Goal: Task Accomplishment & Management: Complete application form

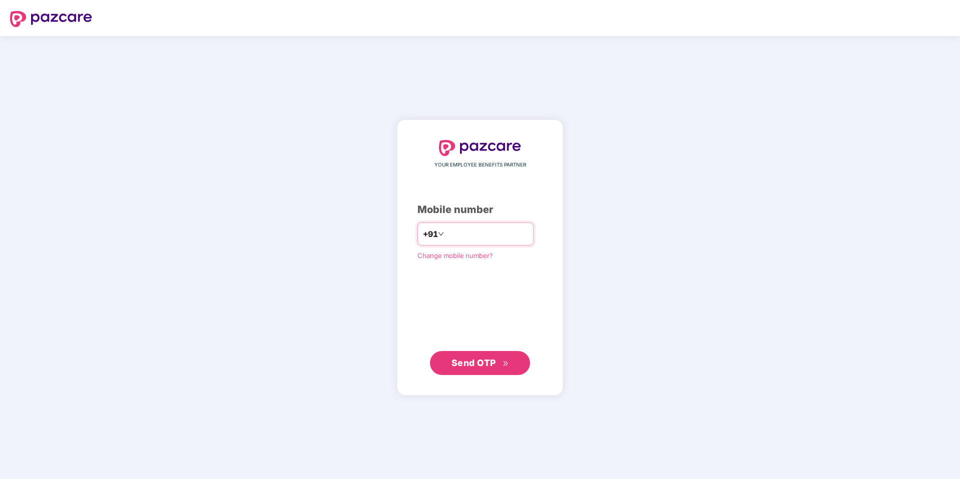
click at [467, 230] on input "number" at bounding box center [487, 234] width 82 height 16
click at [486, 237] on input "*******" at bounding box center [487, 234] width 82 height 16
type input "**********"
click at [470, 363] on span "Send OTP" at bounding box center [473, 362] width 45 height 11
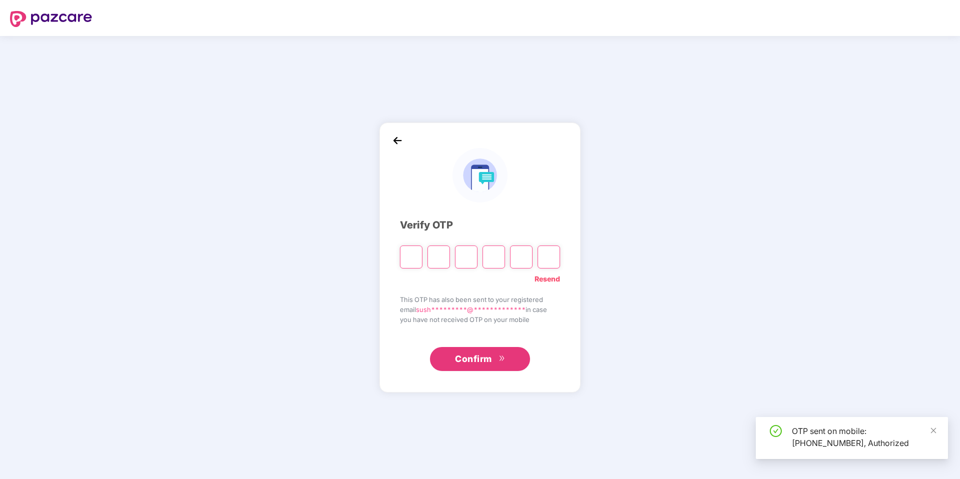
type input "*"
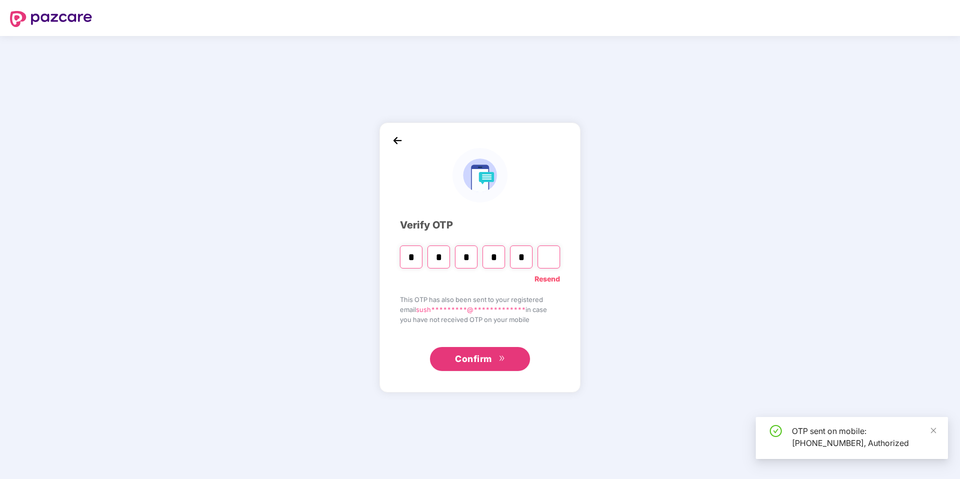
type input "*"
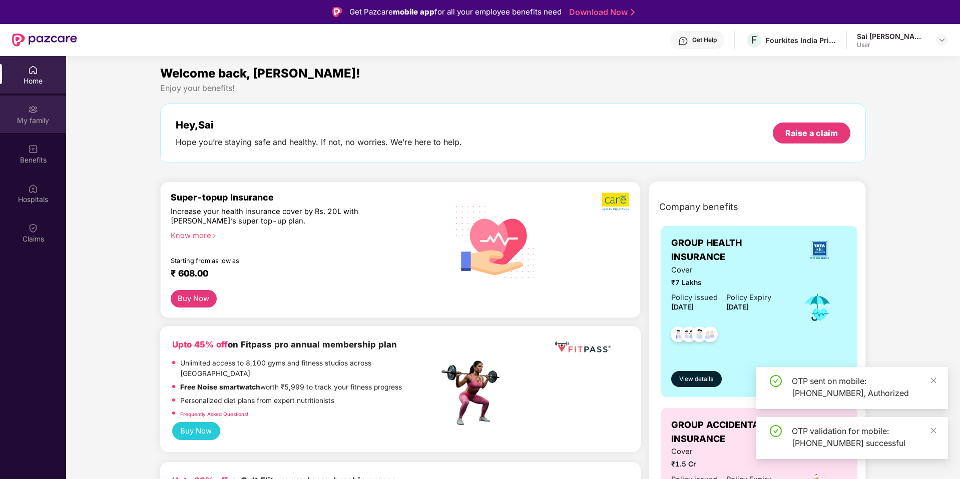
click at [33, 116] on div "My family" at bounding box center [33, 121] width 66 height 10
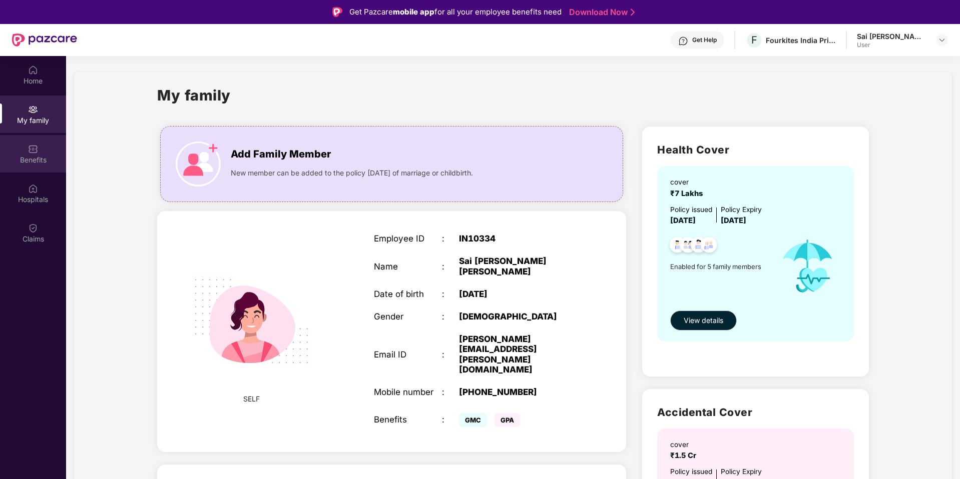
click at [36, 153] on img at bounding box center [33, 149] width 10 height 10
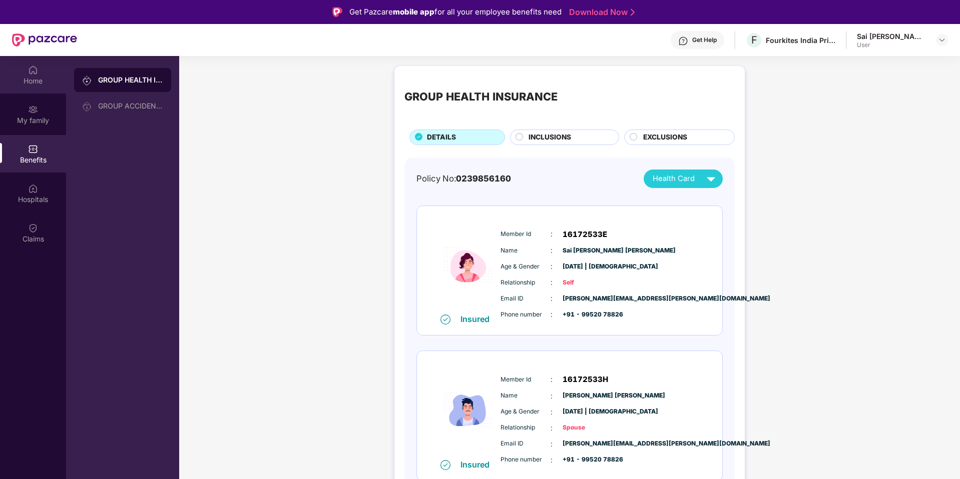
click at [32, 74] on img at bounding box center [33, 70] width 10 height 10
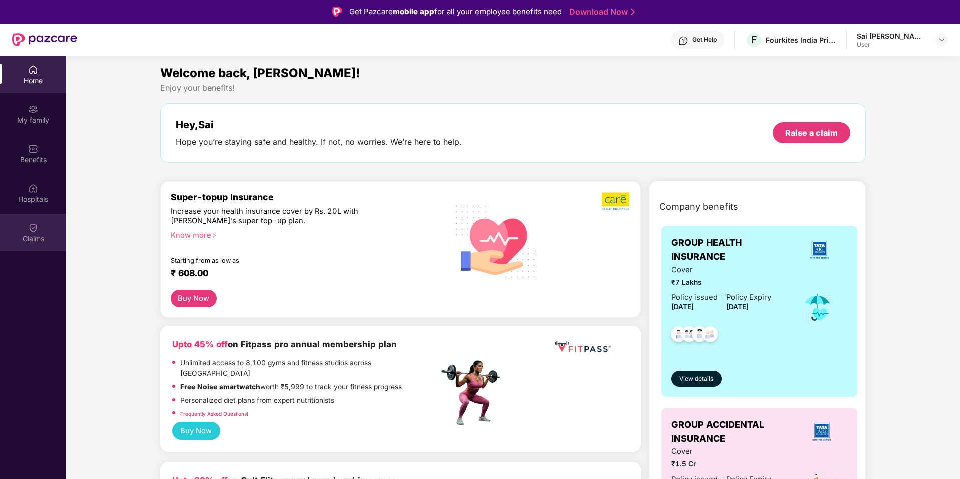
click at [37, 235] on div "Claims" at bounding box center [33, 239] width 66 height 10
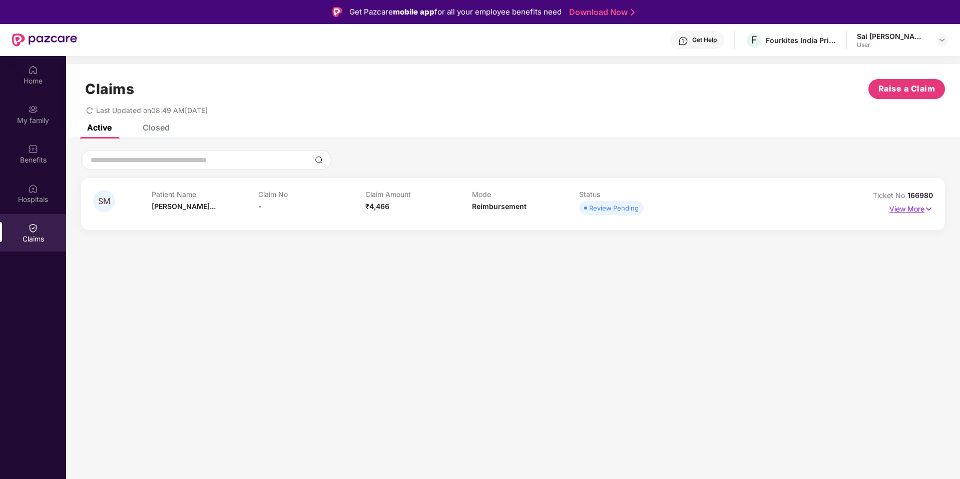
click at [917, 211] on p "View More" at bounding box center [911, 208] width 44 height 14
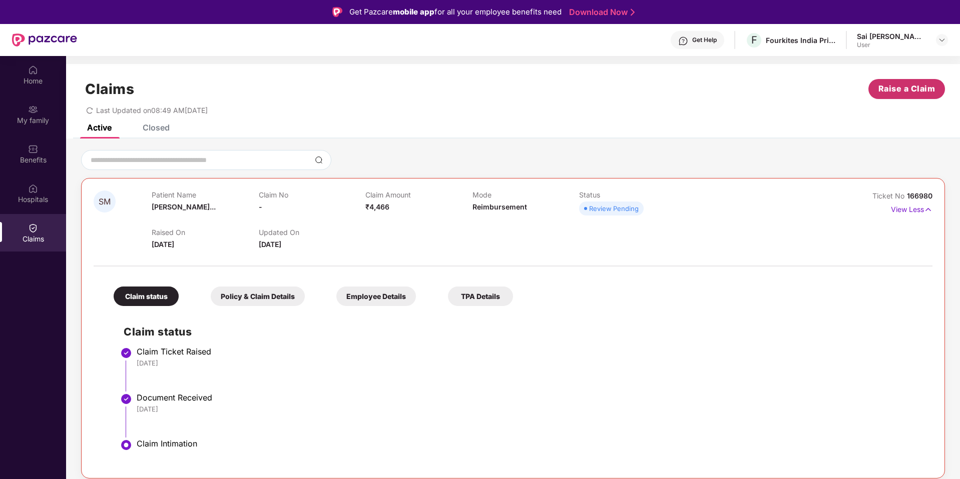
click at [912, 98] on button "Raise a Claim" at bounding box center [906, 89] width 77 height 20
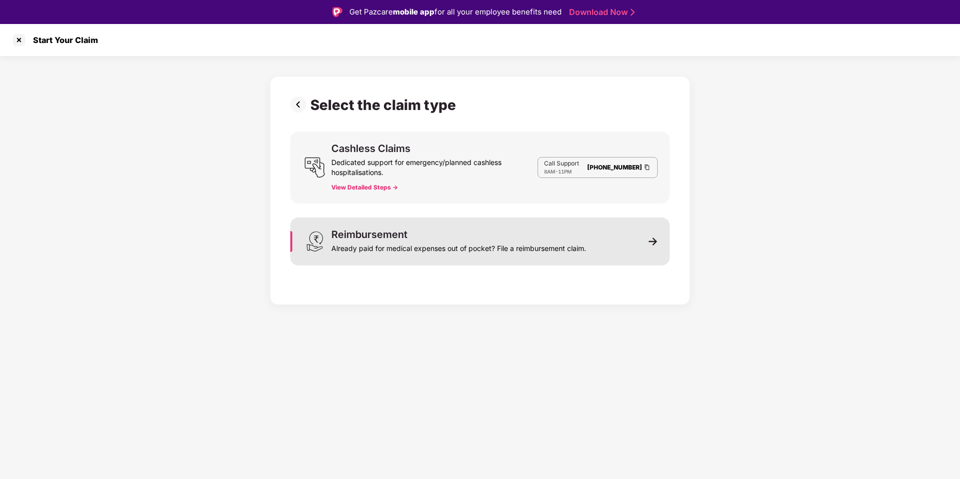
click at [649, 242] on img at bounding box center [652, 241] width 9 height 9
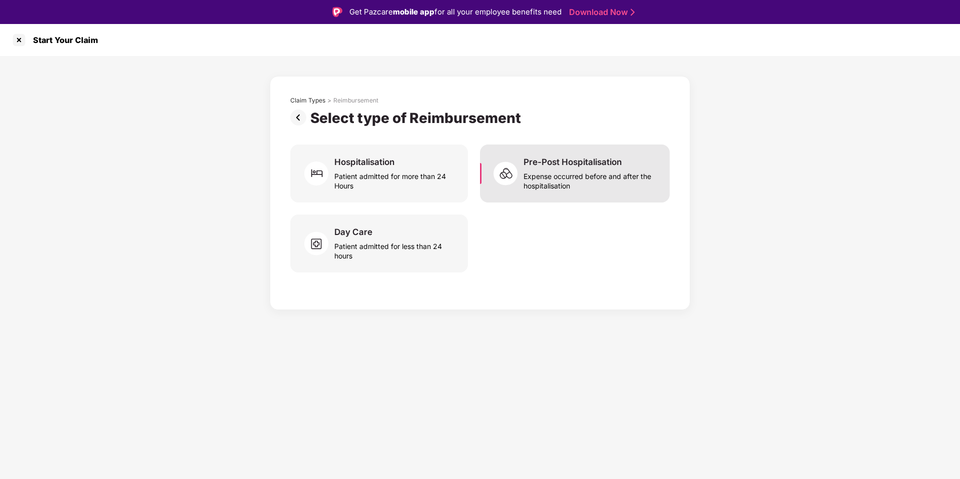
click at [533, 182] on div "Expense occurred before and after the hospitalisation" at bounding box center [590, 179] width 134 height 23
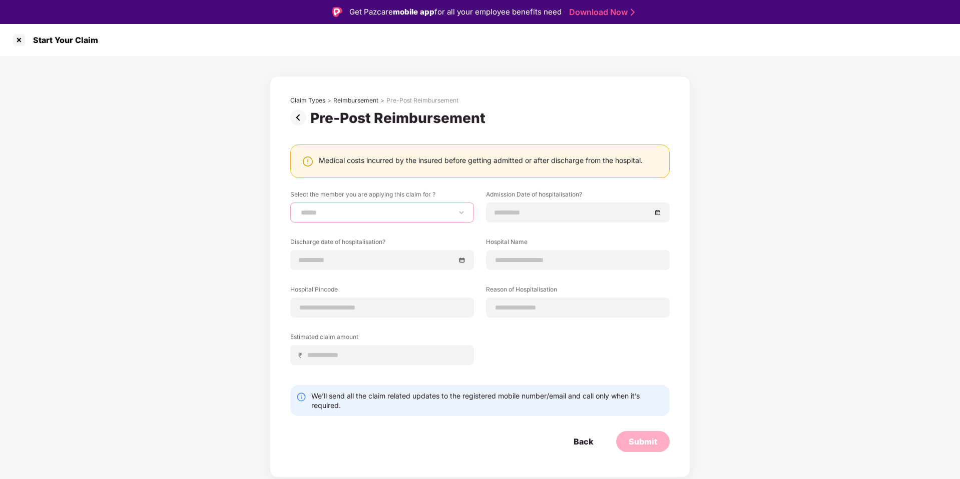
click at [362, 217] on select "**********" at bounding box center [382, 213] width 167 height 8
select select "**********"
click at [517, 213] on input at bounding box center [572, 212] width 157 height 11
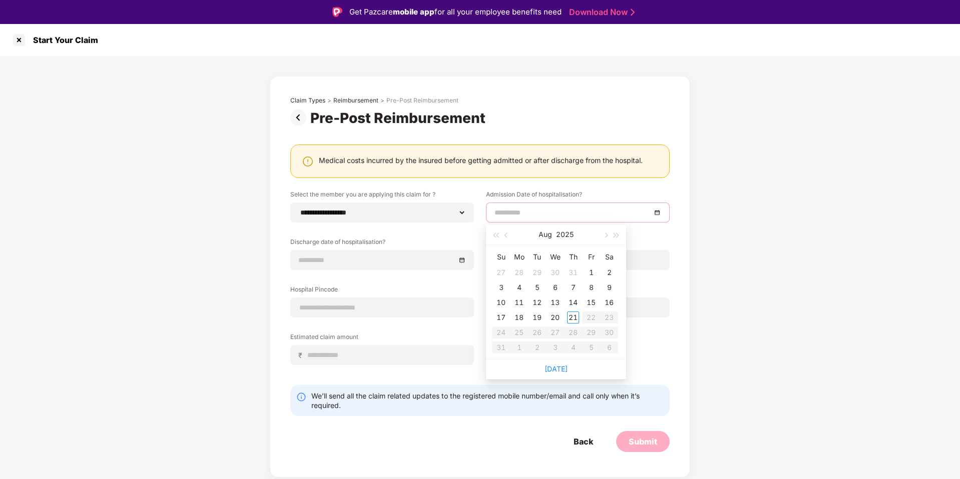
type input "**********"
drag, startPoint x: 506, startPoint y: 235, endPoint x: 524, endPoint y: 311, distance: 78.0
click at [506, 235] on span "button" at bounding box center [506, 235] width 5 height 5
type input "**********"
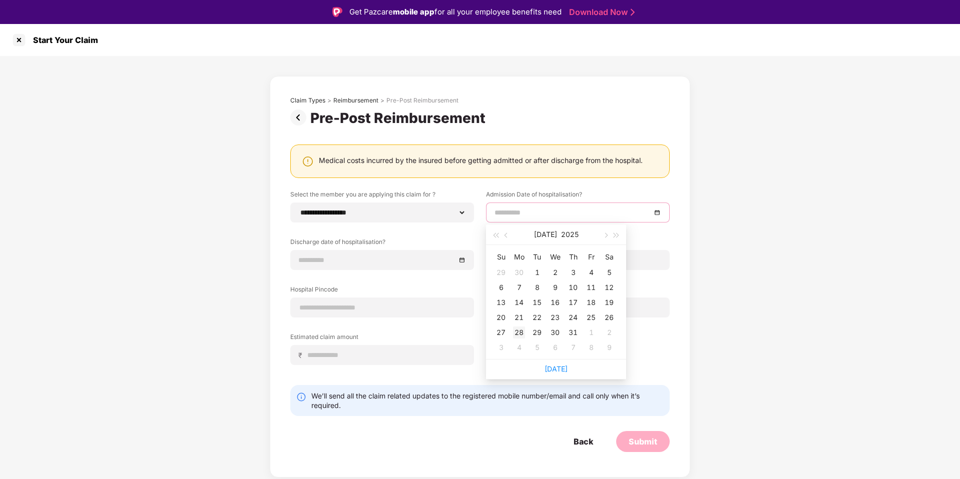
type input "**********"
click at [523, 332] on div "28" at bounding box center [519, 333] width 12 height 12
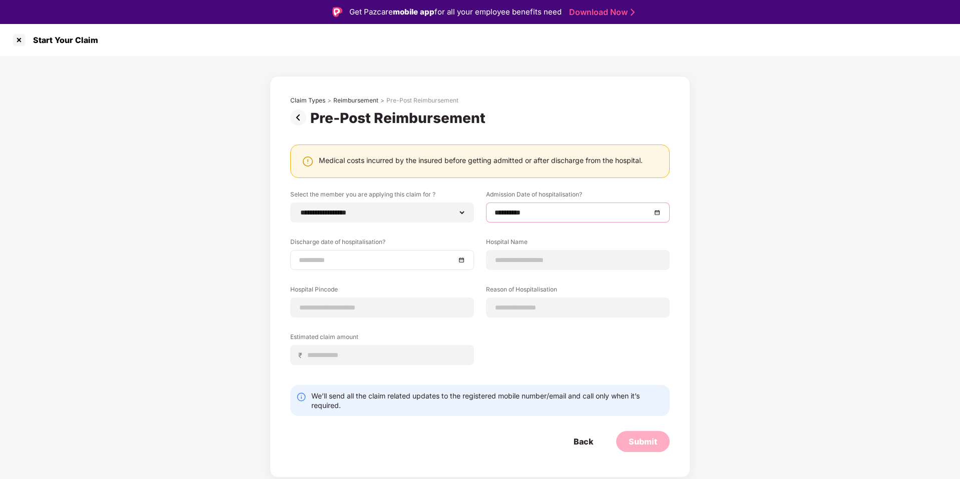
click at [387, 262] on input at bounding box center [377, 260] width 157 height 11
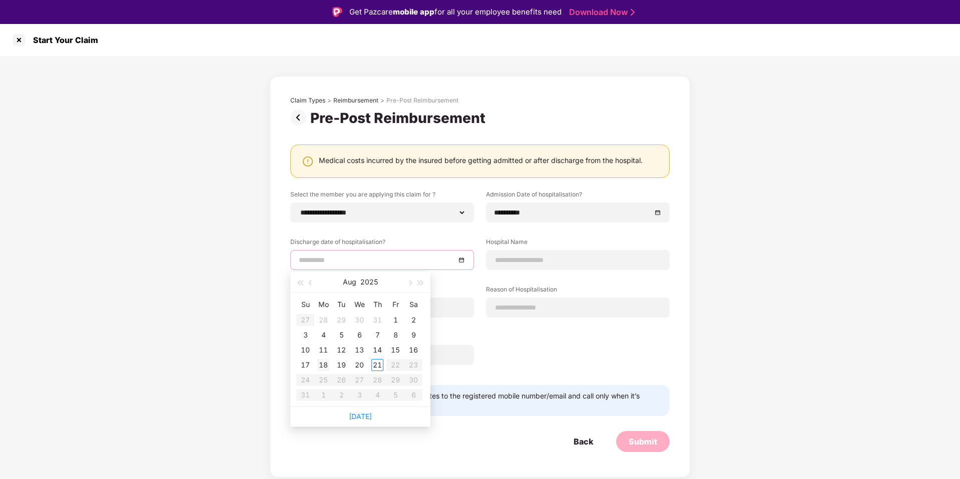
type input "**********"
click at [309, 283] on span "button" at bounding box center [311, 283] width 5 height 5
type input "**********"
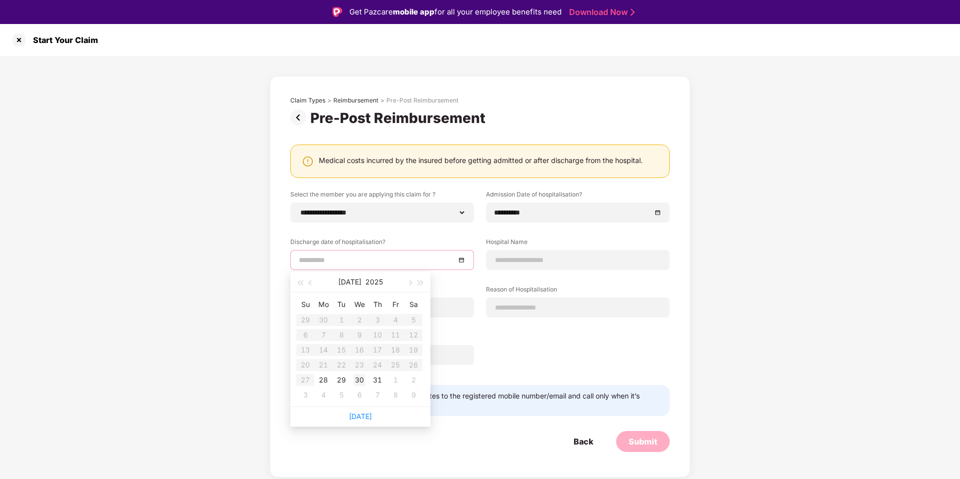
click at [360, 382] on div "30" at bounding box center [359, 380] width 12 height 12
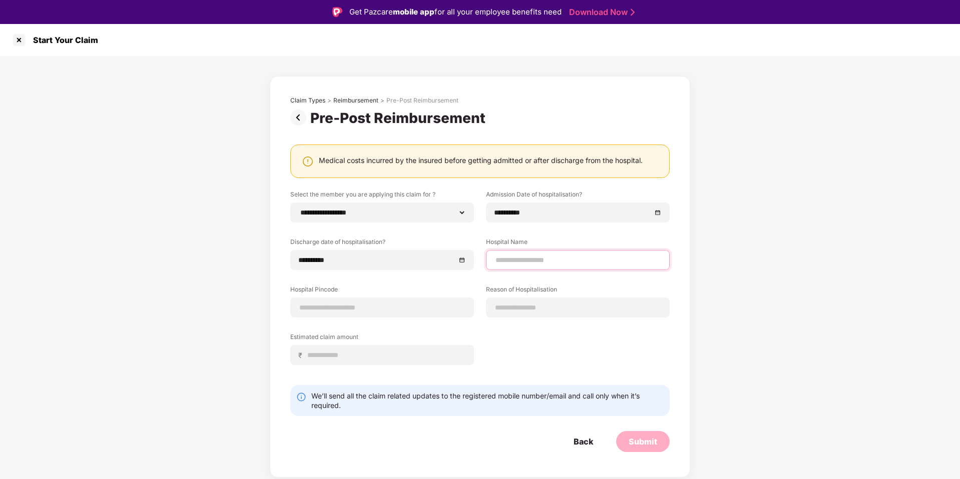
click at [525, 265] on input at bounding box center [577, 260] width 167 height 11
type input "**********"
click at [344, 313] on div at bounding box center [382, 308] width 184 height 20
drag, startPoint x: 347, startPoint y: 307, endPoint x: 350, endPoint y: 313, distance: 6.3
click at [347, 307] on input at bounding box center [382, 308] width 167 height 11
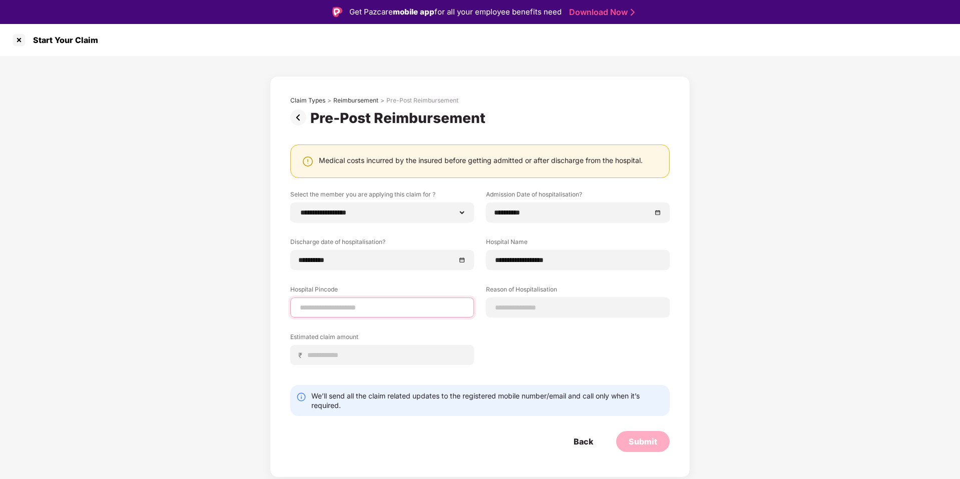
type input "******"
select select "**********"
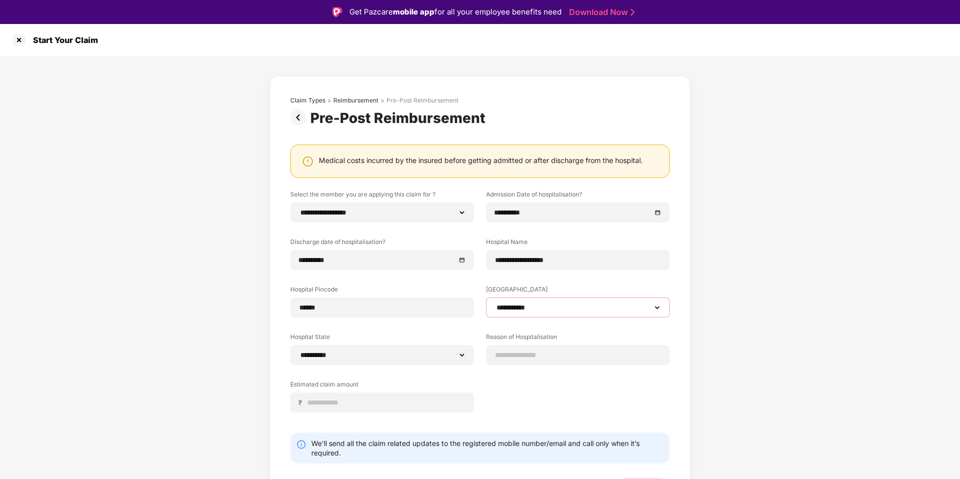
click at [538, 307] on select "**********" at bounding box center [577, 308] width 167 height 8
click at [537, 358] on input at bounding box center [577, 355] width 167 height 11
type input "***"
click at [393, 400] on input at bounding box center [386, 403] width 159 height 11
type input "****"
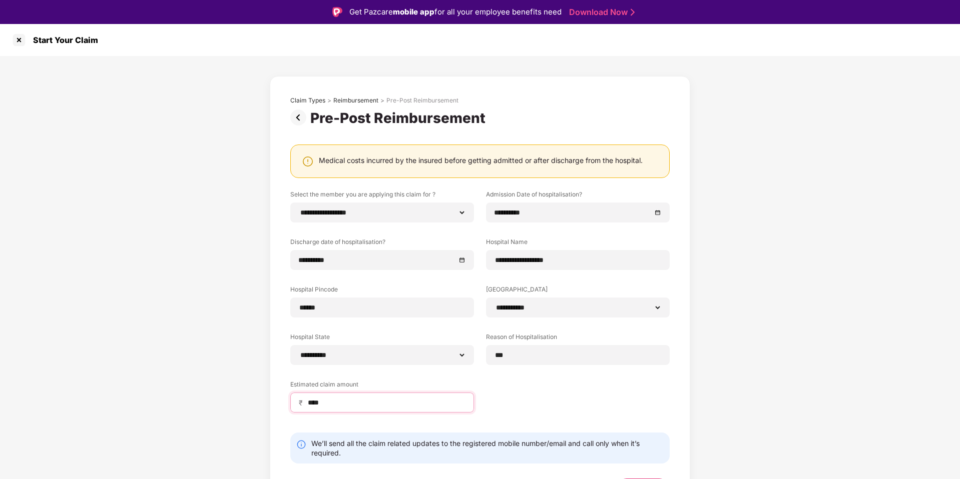
scroll to position [22, 0]
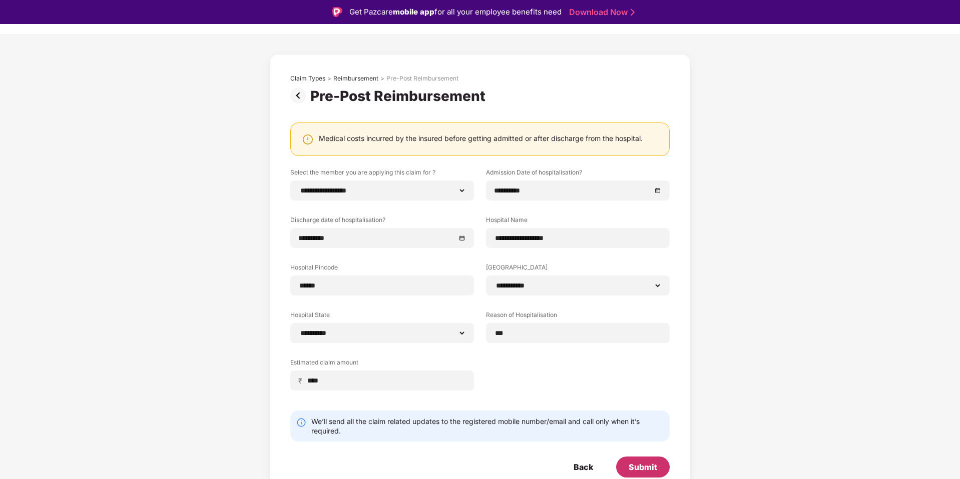
click at [651, 466] on div "Submit" at bounding box center [642, 467] width 29 height 11
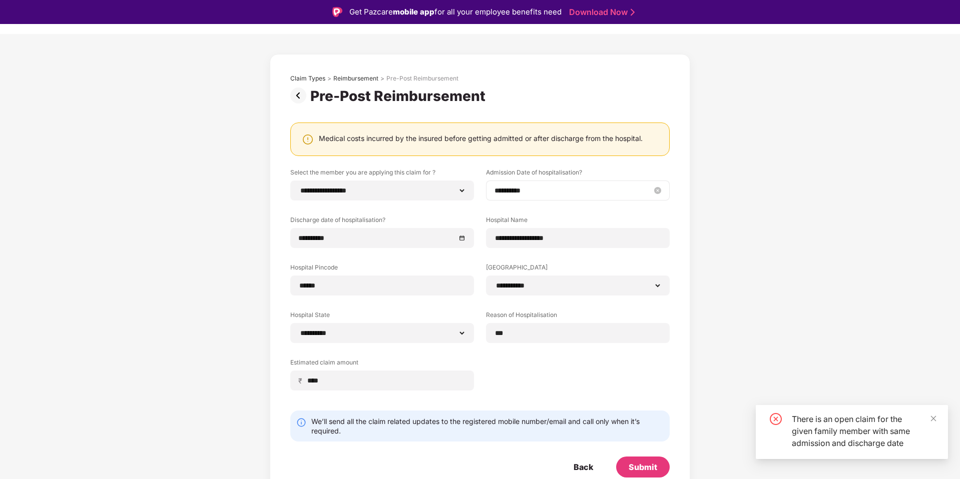
click at [560, 188] on input "**********" at bounding box center [572, 190] width 157 height 11
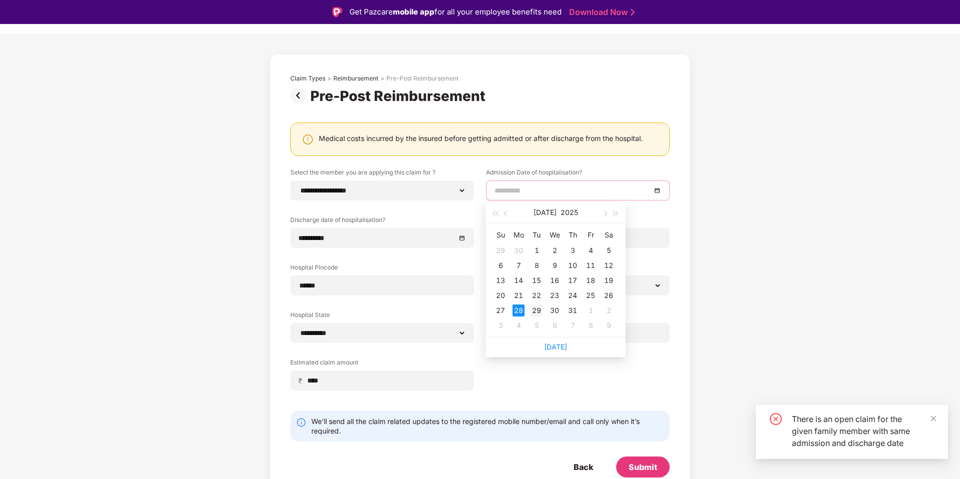
type input "**********"
click at [537, 310] on div "29" at bounding box center [536, 311] width 12 height 12
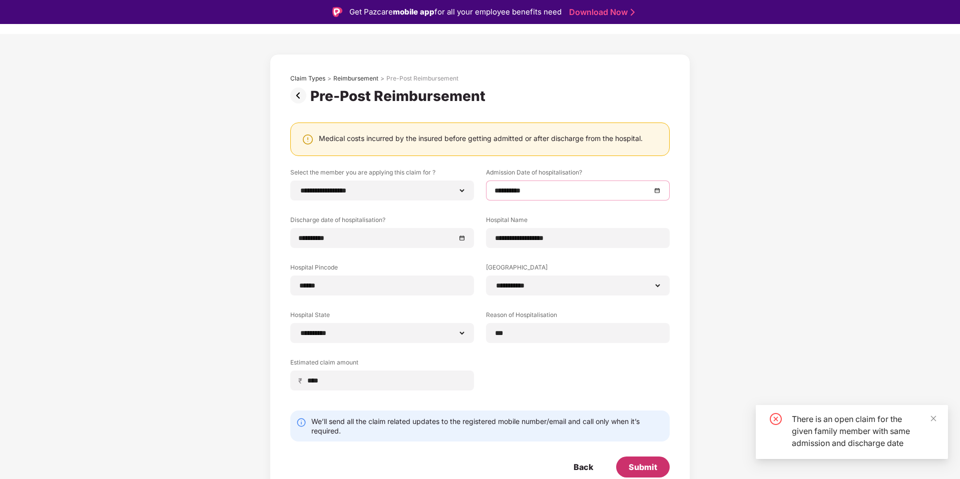
click at [648, 471] on div "Submit" at bounding box center [642, 467] width 29 height 11
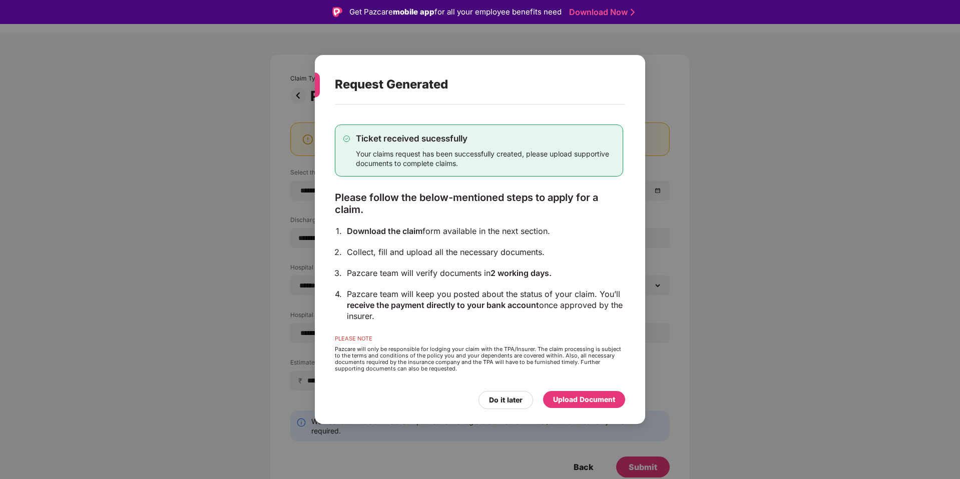
click at [564, 398] on div "Upload Document" at bounding box center [584, 399] width 62 height 11
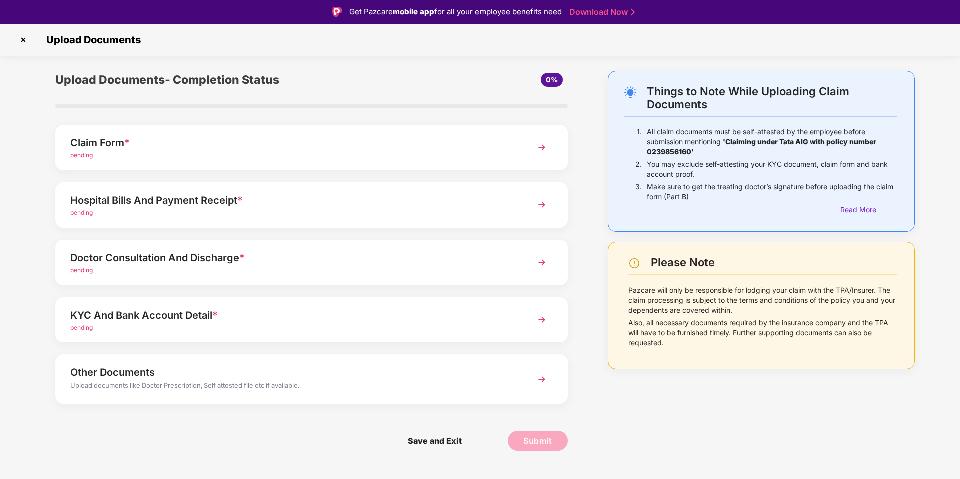
click at [160, 164] on div "Claim Form * pending" at bounding box center [311, 148] width 512 height 46
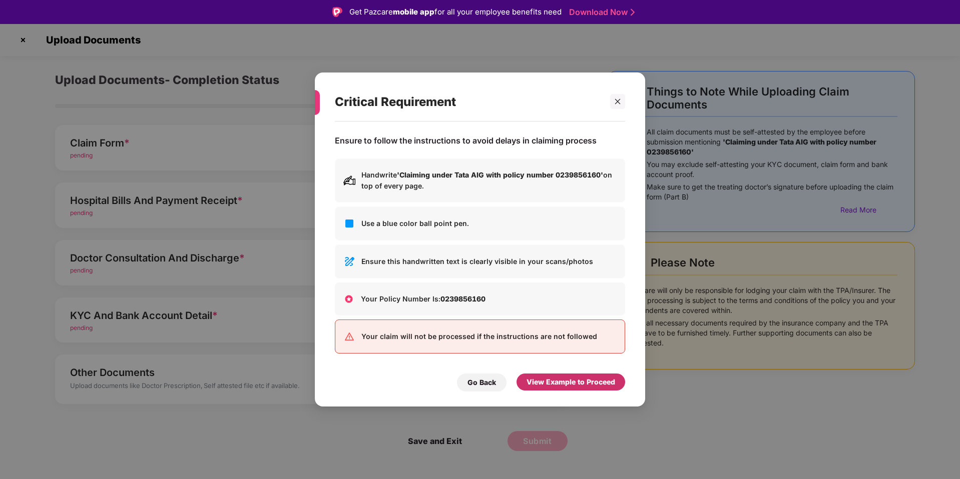
click at [545, 388] on div "View Example to Proceed" at bounding box center [570, 382] width 109 height 17
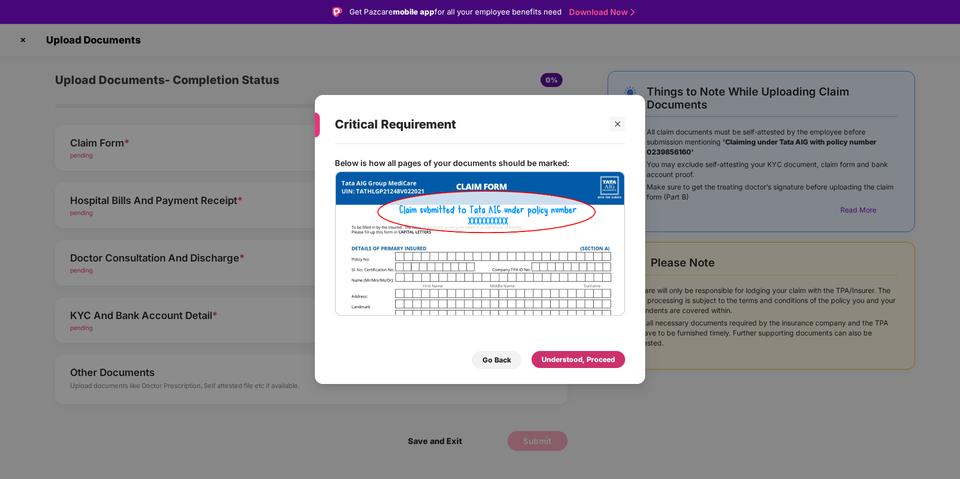
click at [573, 366] on div "Understood, Proceed" at bounding box center [578, 359] width 94 height 17
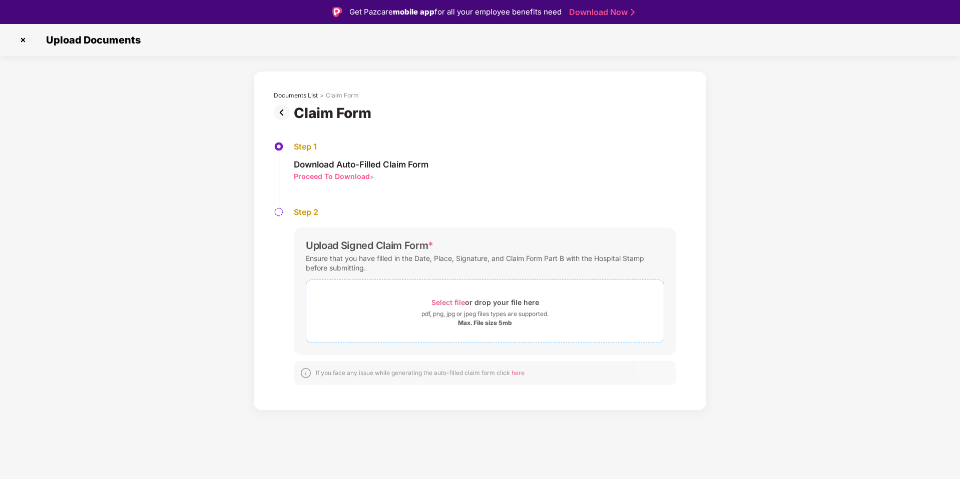
click at [450, 302] on span "Select file" at bounding box center [448, 302] width 34 height 9
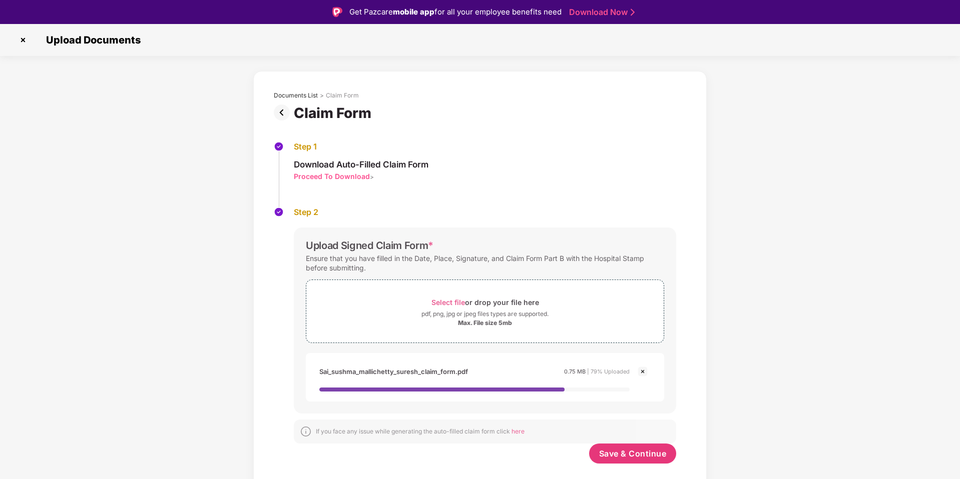
scroll to position [24, 0]
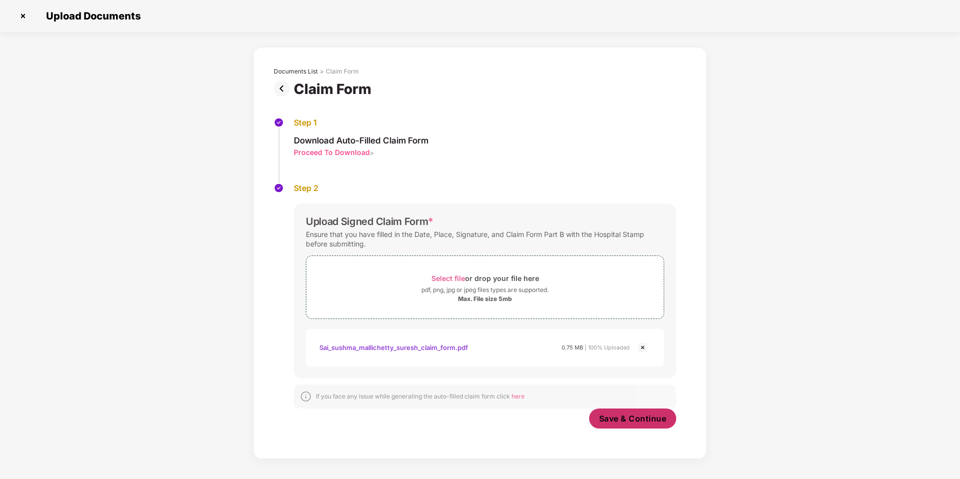
click at [649, 428] on button "Save & Continue" at bounding box center [633, 419] width 88 height 20
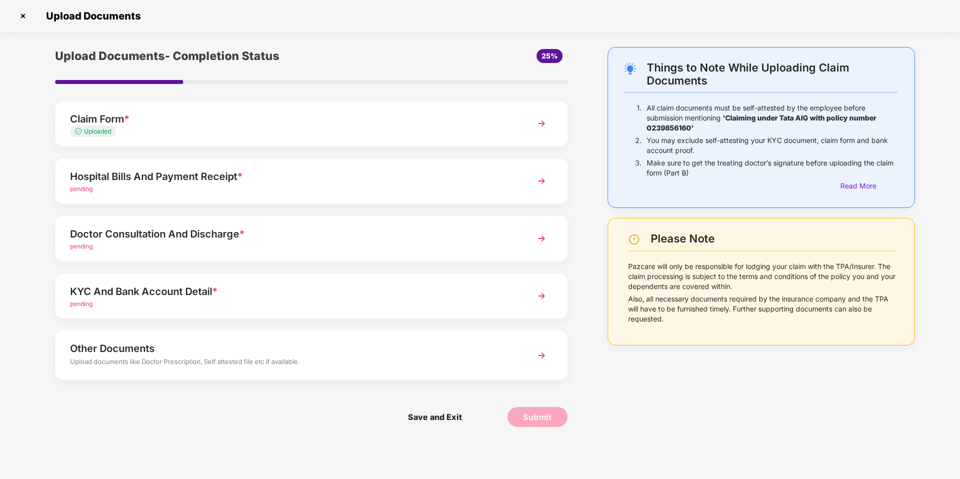
click at [221, 187] on div "pending" at bounding box center [291, 190] width 442 height 10
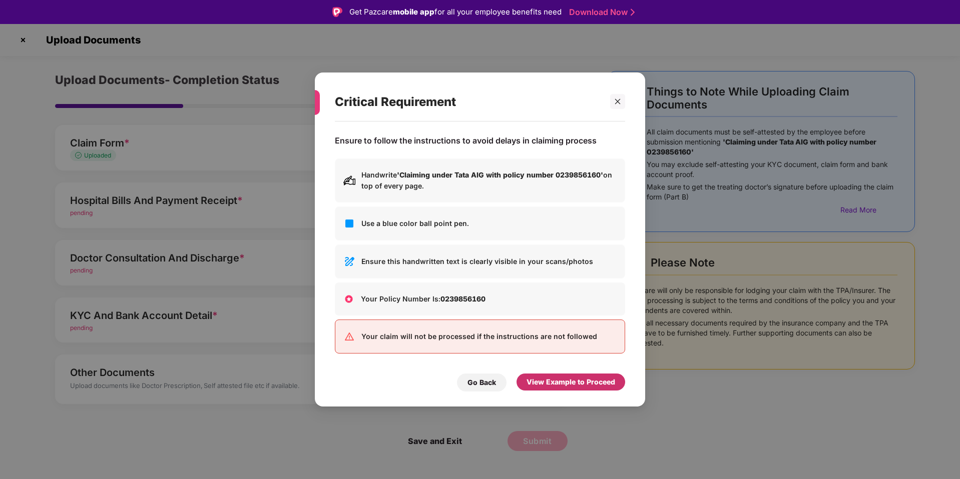
click at [543, 382] on div "View Example to Proceed" at bounding box center [570, 382] width 89 height 11
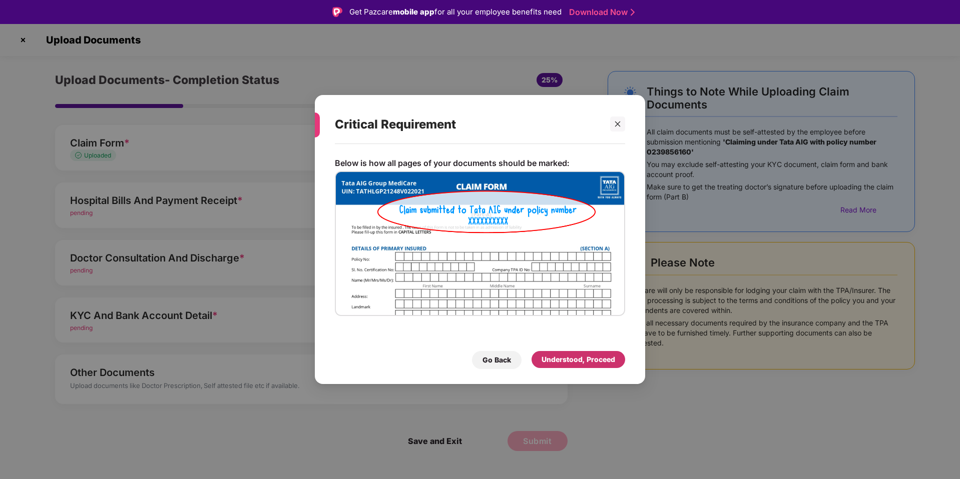
click at [574, 366] on div "Understood, Proceed" at bounding box center [578, 359] width 94 height 17
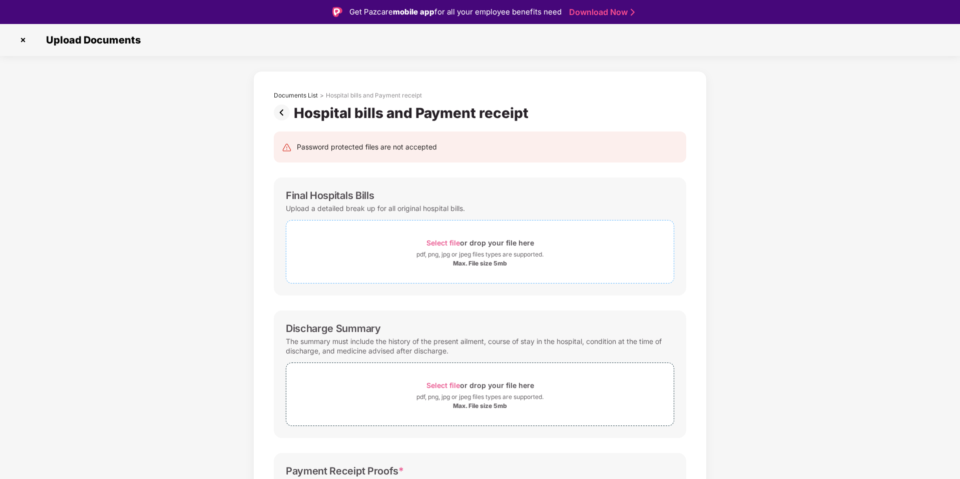
click at [448, 241] on span "Select file" at bounding box center [443, 243] width 34 height 9
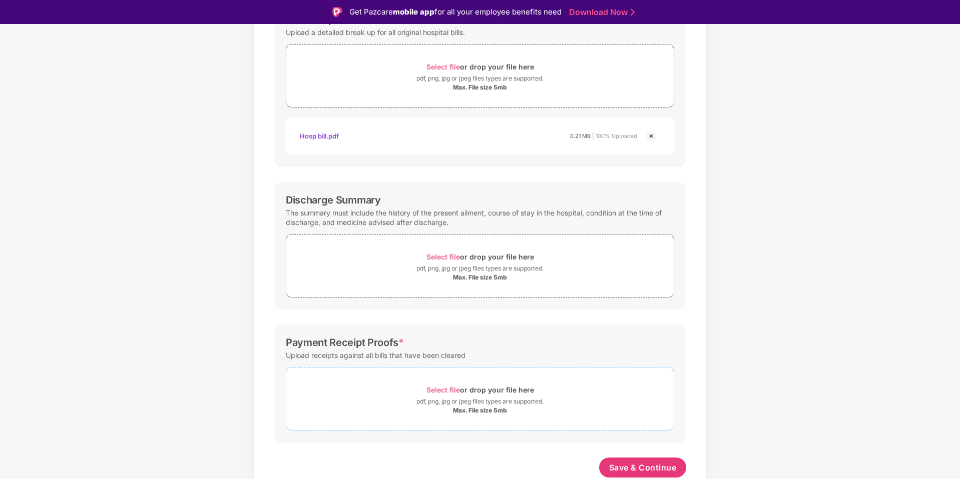
scroll to position [176, 0]
click at [441, 389] on span "Select file" at bounding box center [443, 390] width 34 height 9
click at [640, 473] on span "Save & Continue" at bounding box center [643, 467] width 68 height 11
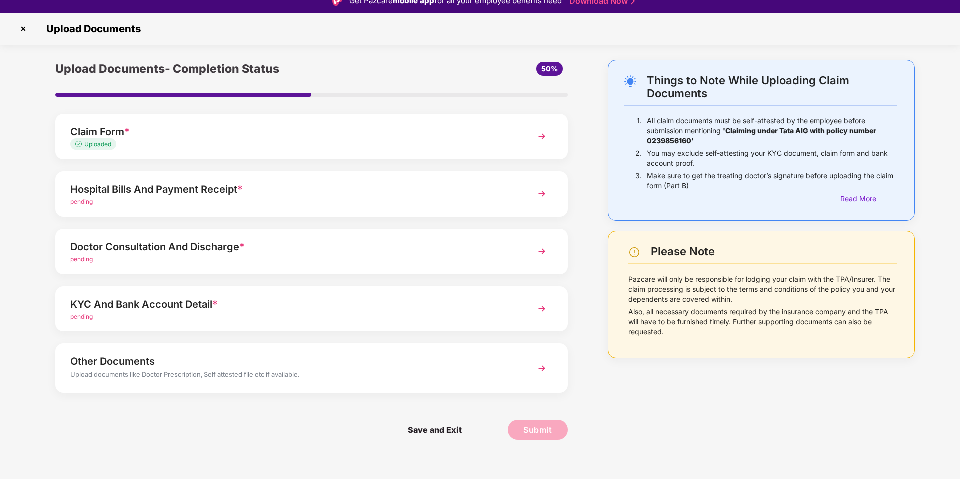
scroll to position [12, 0]
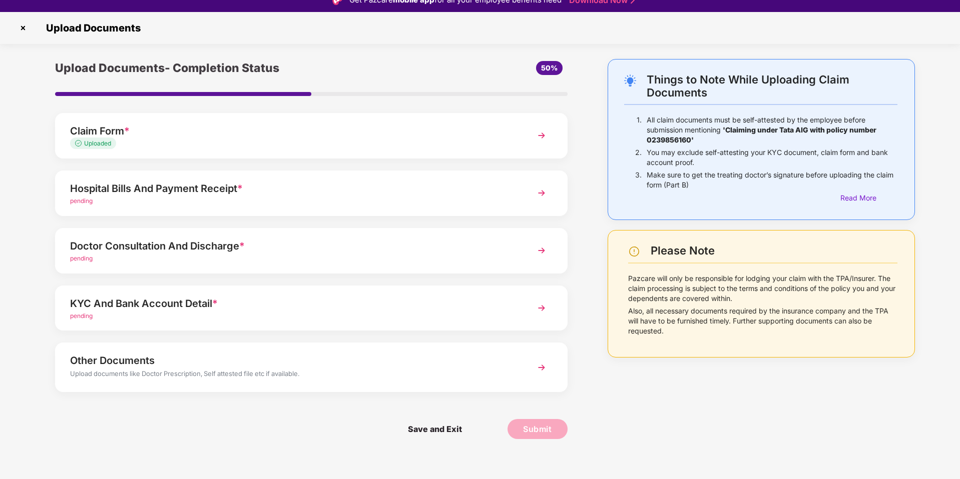
click at [251, 247] on div "Doctor Consultation And Discharge *" at bounding box center [291, 246] width 442 height 16
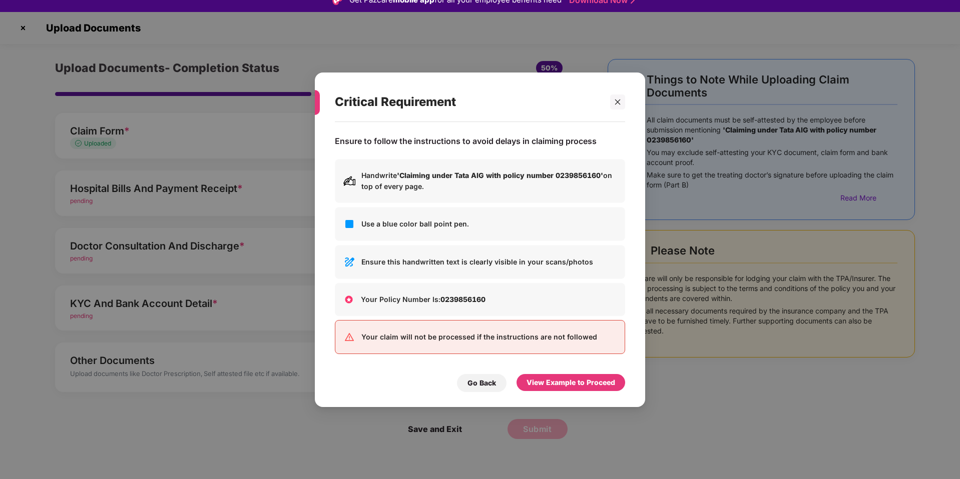
scroll to position [0, 0]
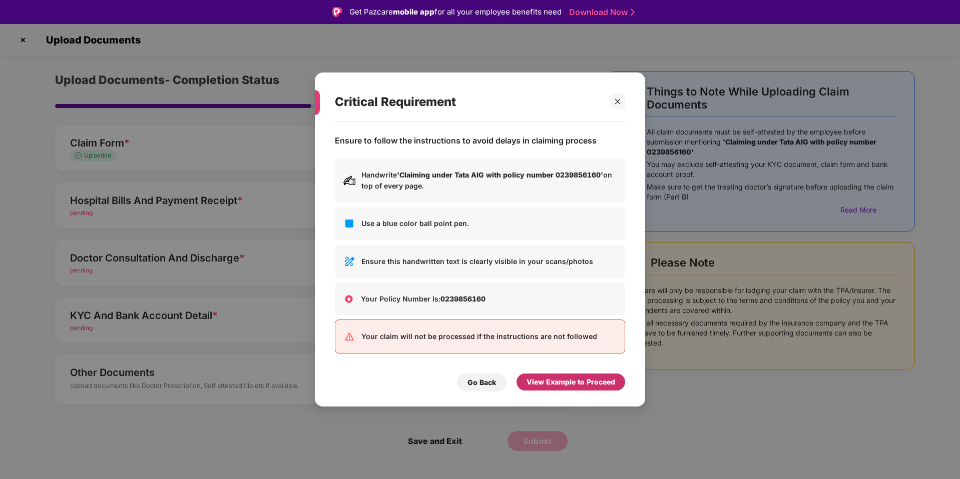
click at [562, 388] on div "View Example to Proceed" at bounding box center [570, 382] width 109 height 17
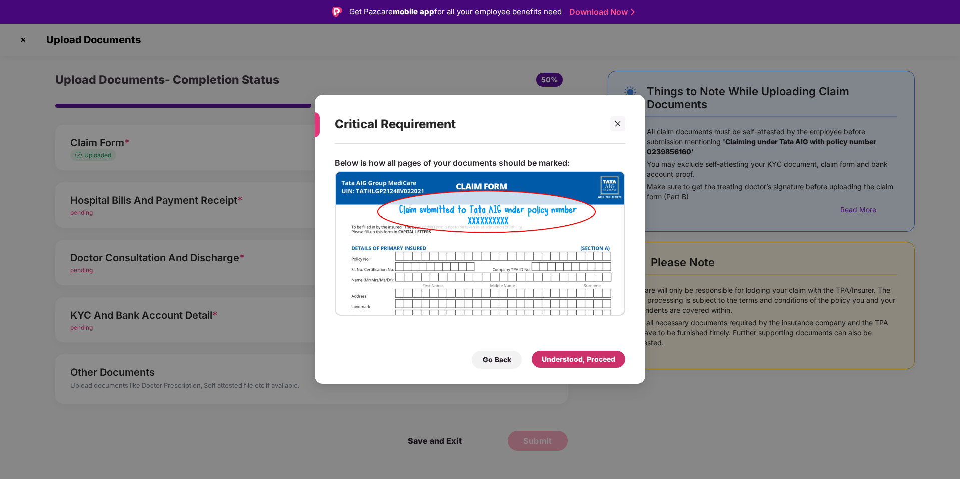
click at [574, 353] on div "Understood, Proceed" at bounding box center [578, 359] width 94 height 17
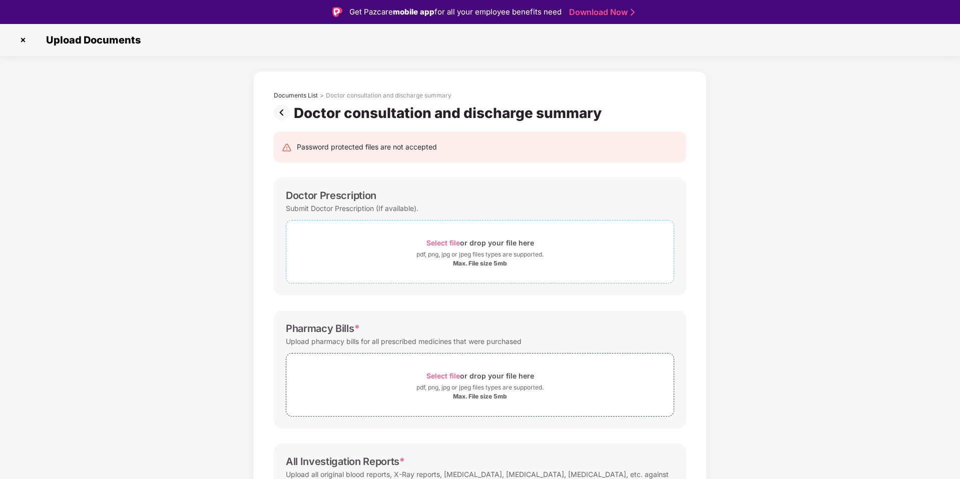
click at [435, 245] on span "Select file" at bounding box center [443, 243] width 34 height 9
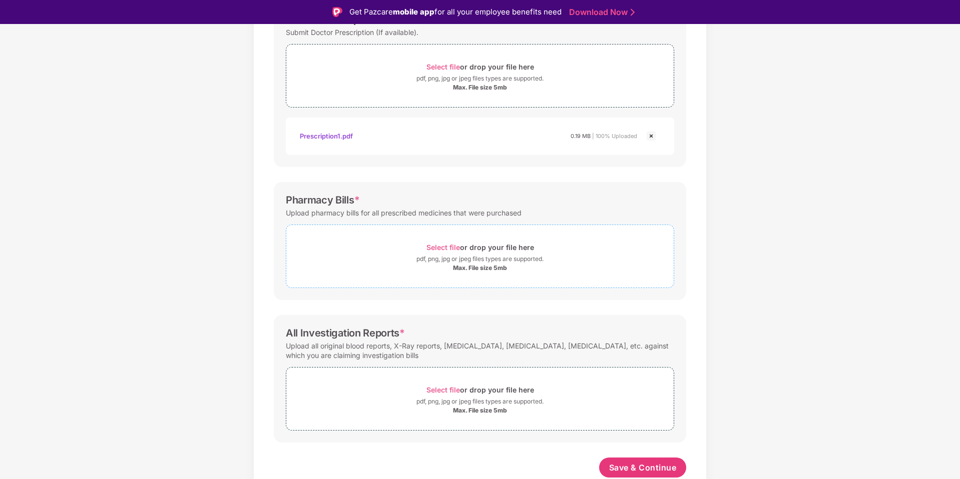
scroll to position [176, 0]
click at [450, 247] on span "Select file" at bounding box center [443, 247] width 34 height 9
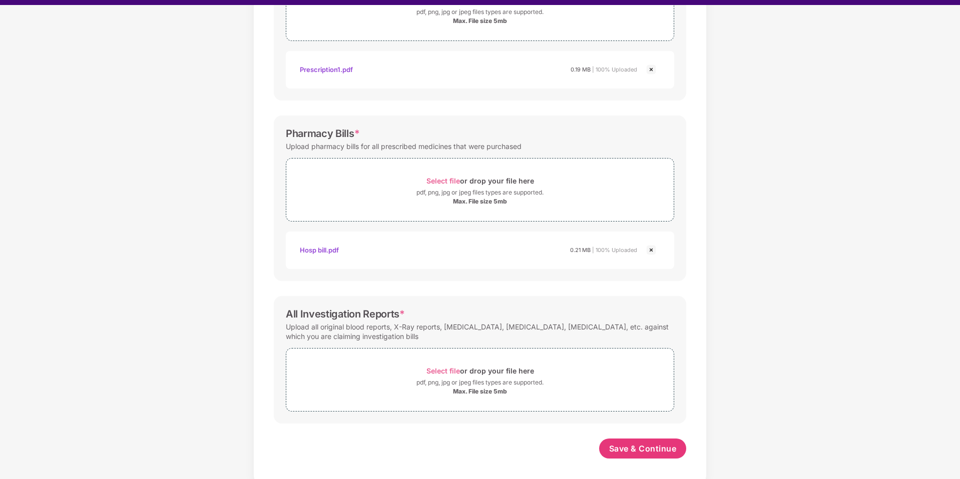
scroll to position [24, 0]
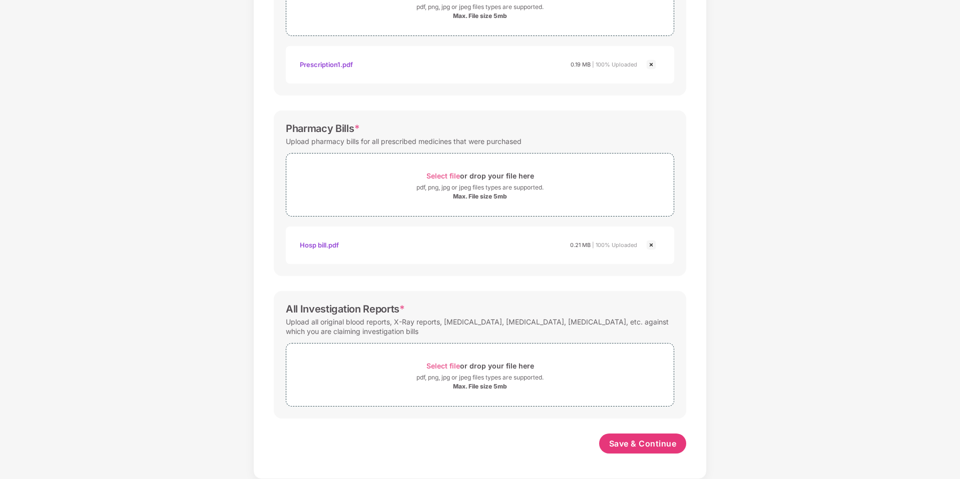
click at [627, 467] on div "Password protected files are not accepted Doctor Prescription Submit Doctor Pre…" at bounding box center [480, 174] width 442 height 600
click at [631, 449] on span "Save & Continue" at bounding box center [643, 443] width 68 height 11
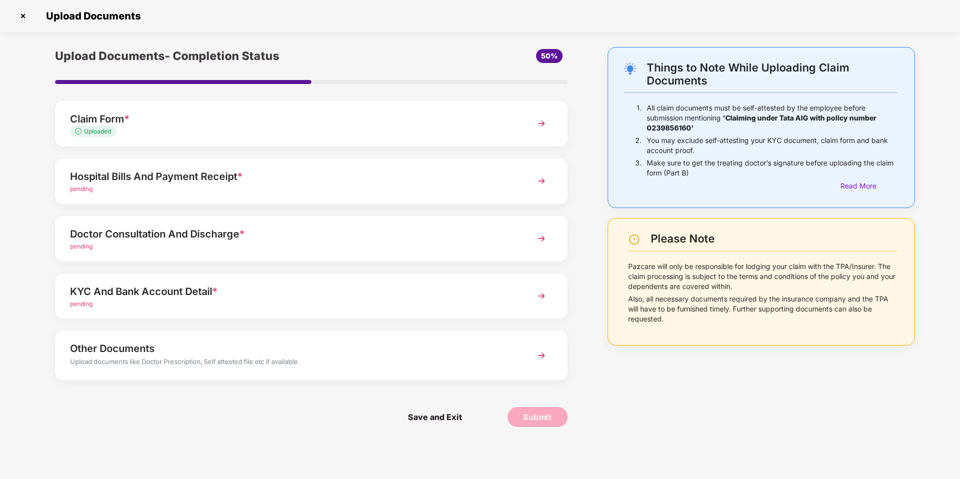
click at [251, 298] on div "KYC And Bank Account Detail *" at bounding box center [291, 292] width 442 height 16
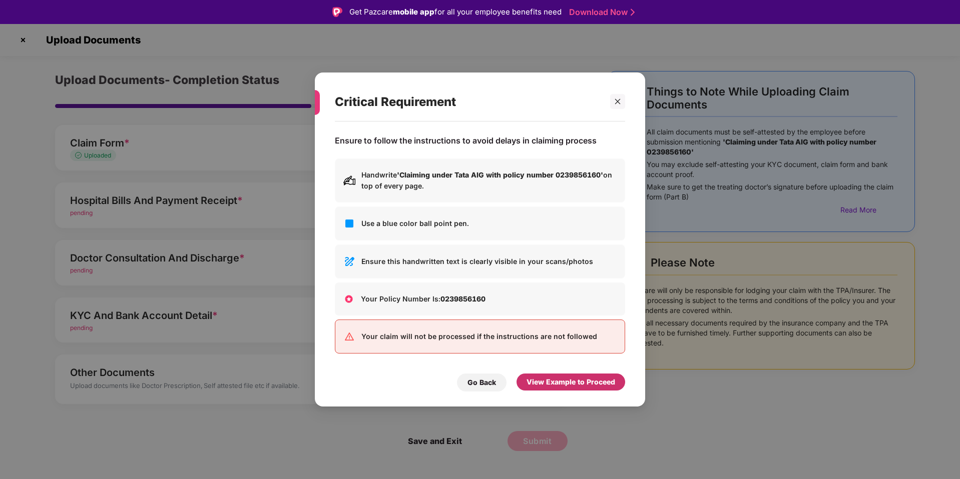
click at [579, 381] on div "View Example to Proceed" at bounding box center [570, 382] width 89 height 11
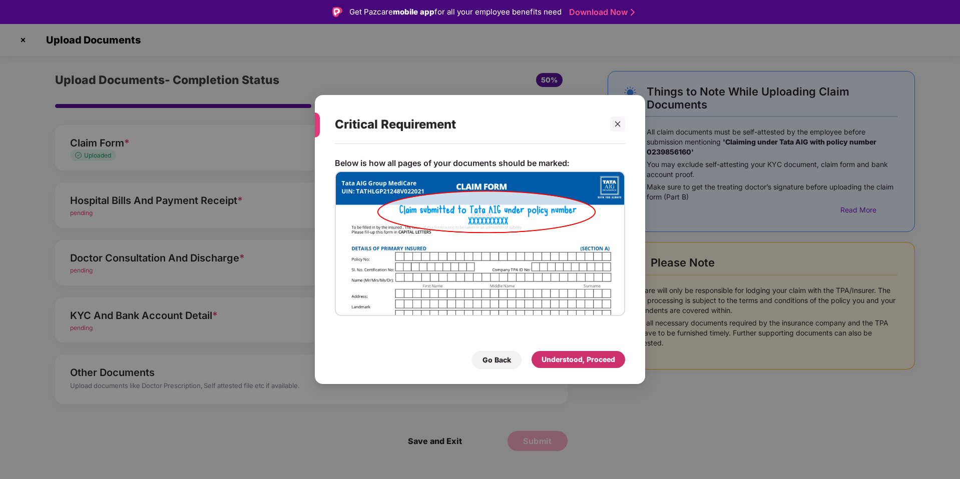
click at [586, 361] on div "Understood, Proceed" at bounding box center [578, 359] width 74 height 11
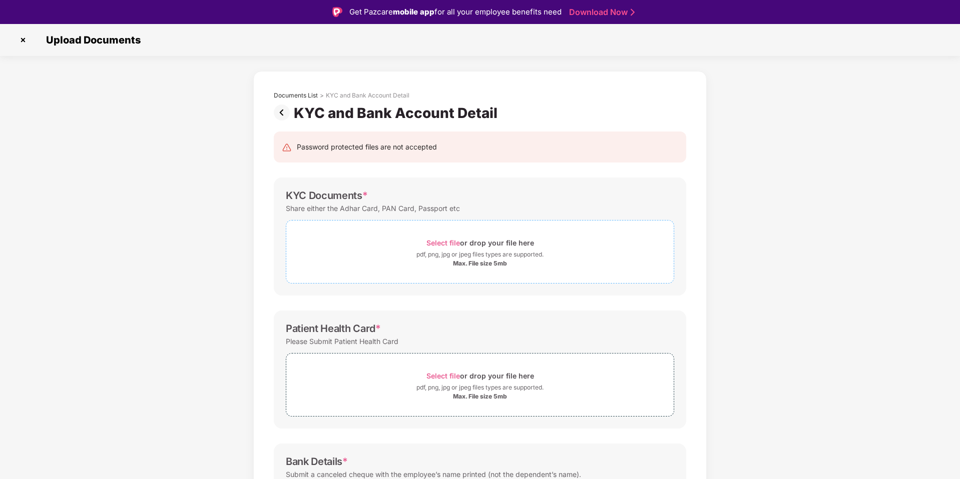
click at [442, 243] on span "Select file" at bounding box center [443, 243] width 34 height 9
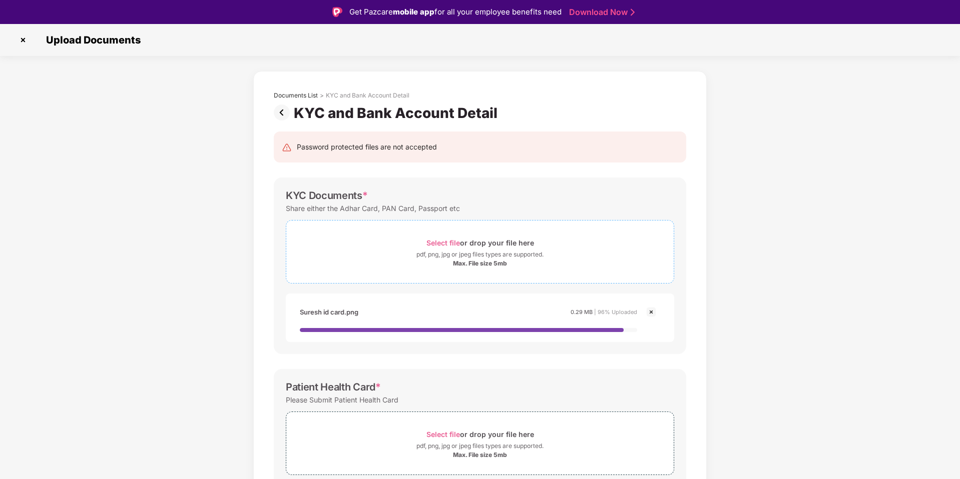
click at [438, 244] on span "Select file" at bounding box center [443, 243] width 34 height 9
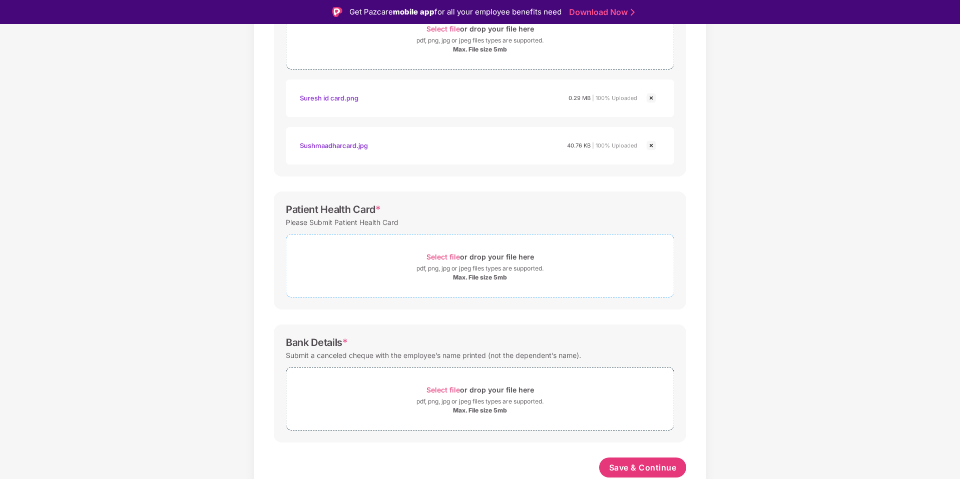
click at [431, 256] on span "Select file" at bounding box center [443, 257] width 34 height 9
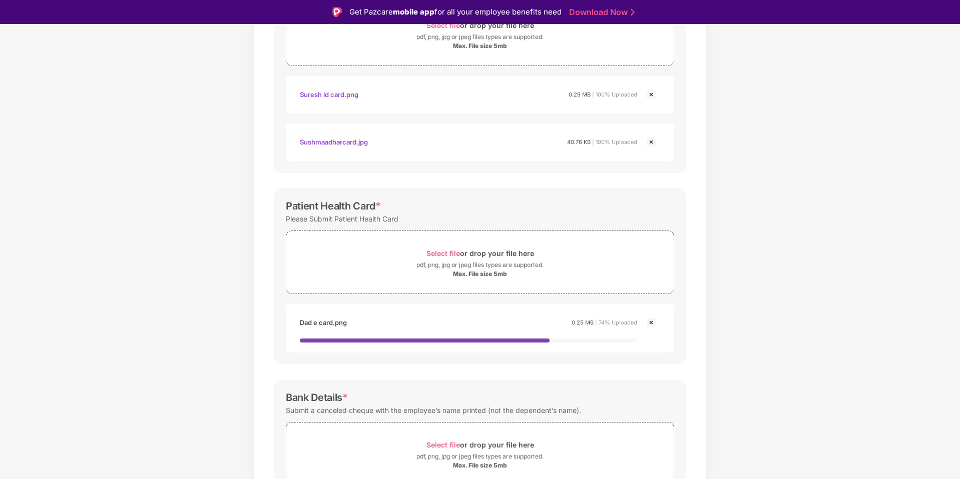
scroll to position [273, 0]
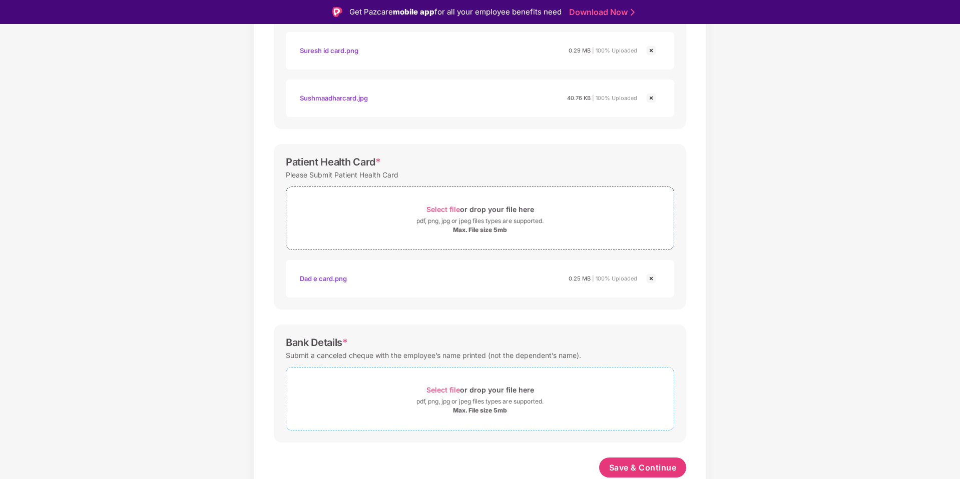
click at [440, 390] on span "Select file" at bounding box center [443, 390] width 34 height 9
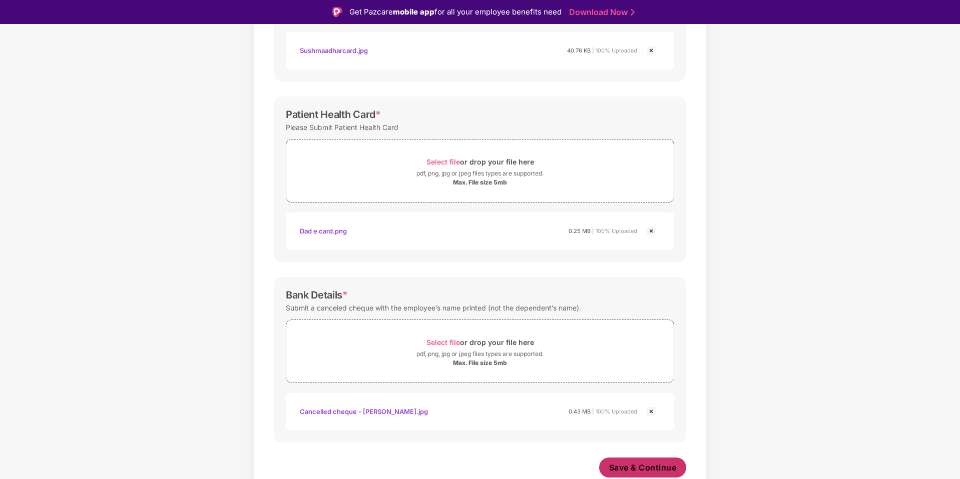
scroll to position [309, 0]
click at [642, 467] on span "Save & Continue" at bounding box center [643, 467] width 68 height 11
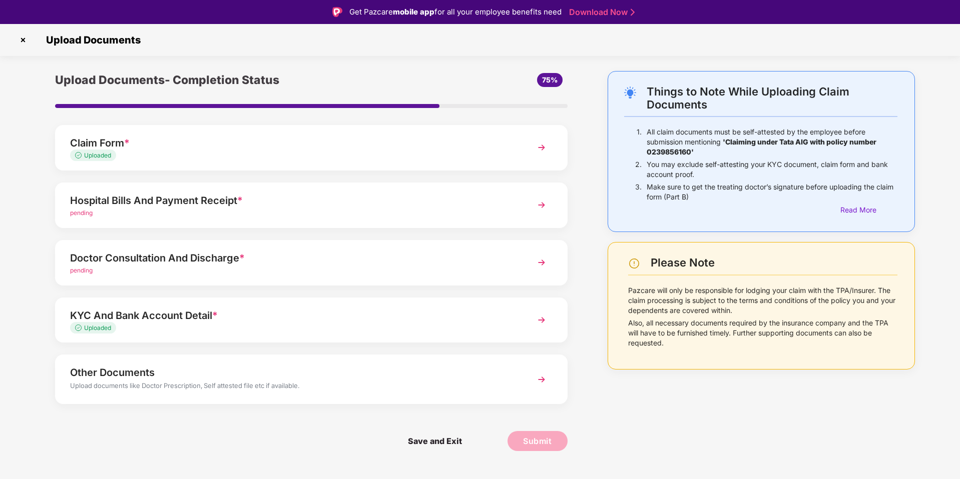
click at [134, 207] on div "Hospital Bills And Payment Receipt *" at bounding box center [291, 201] width 442 height 16
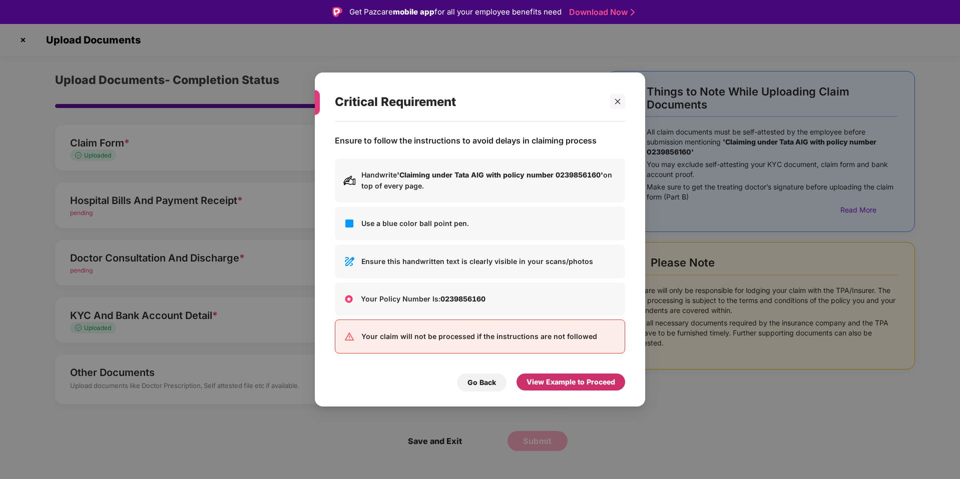
click at [536, 379] on div "View Example to Proceed" at bounding box center [570, 382] width 89 height 11
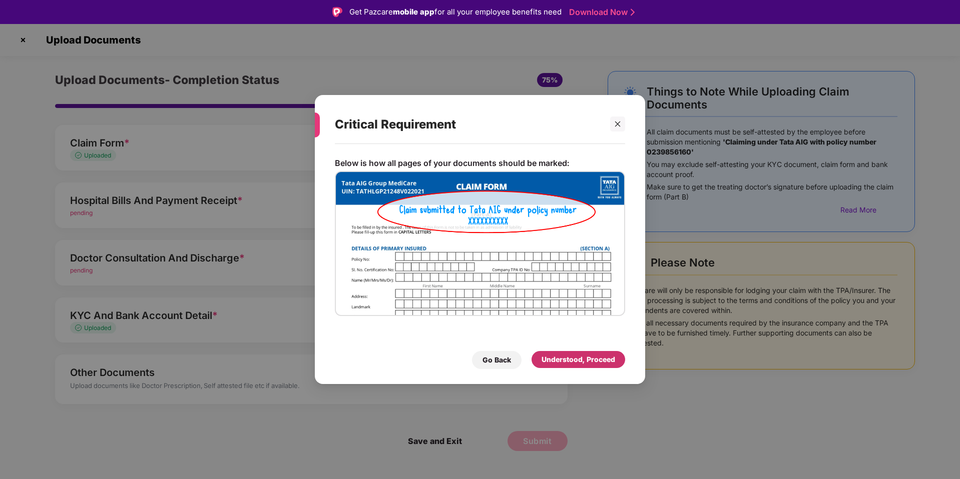
click at [564, 361] on div "Understood, Proceed" at bounding box center [578, 359] width 74 height 11
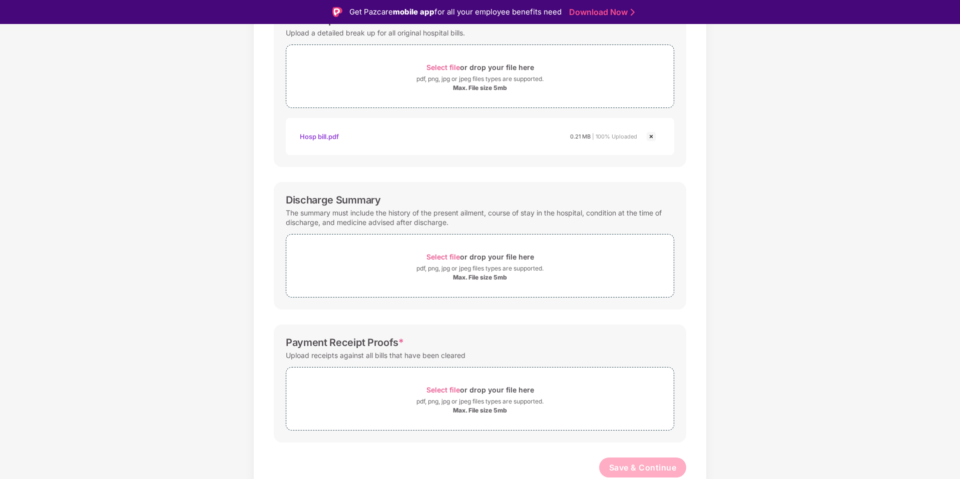
scroll to position [162, 0]
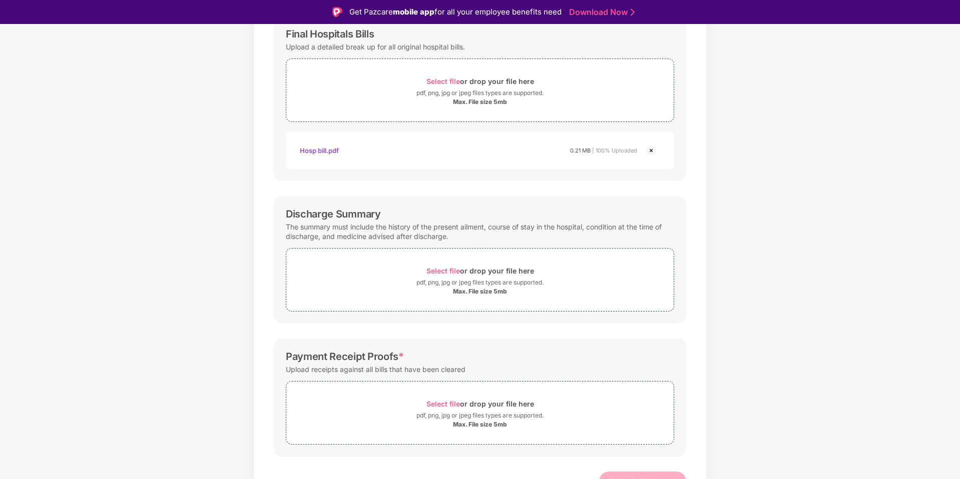
click at [652, 151] on img at bounding box center [651, 151] width 12 height 12
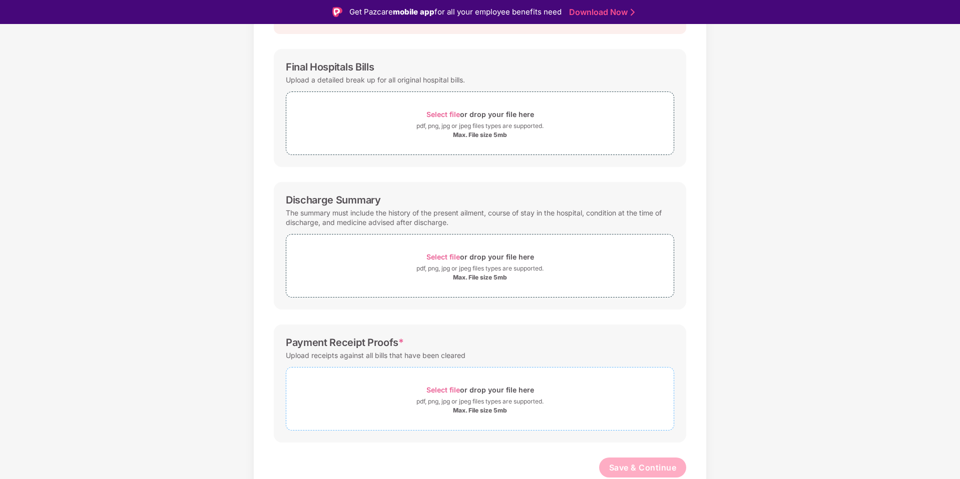
click at [448, 405] on div "pdf, png, jpg or jpeg files types are supported." at bounding box center [479, 402] width 127 height 10
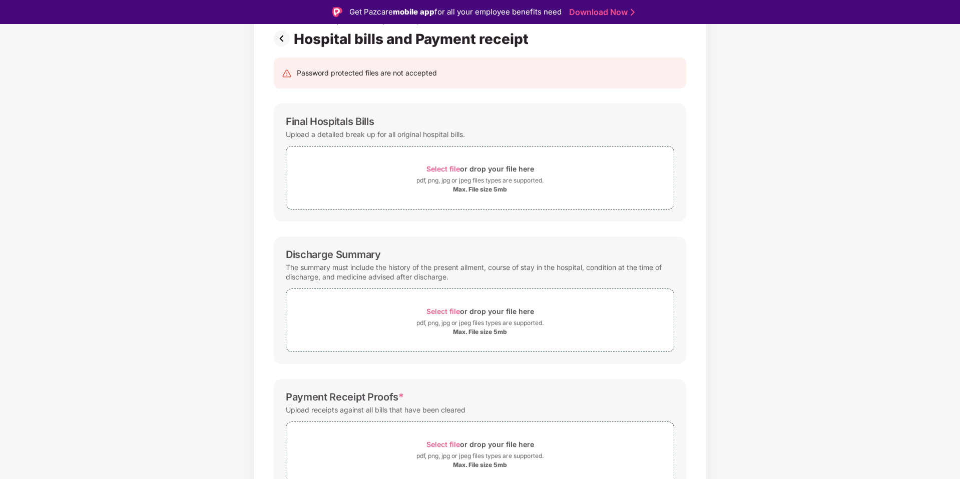
scroll to position [0, 0]
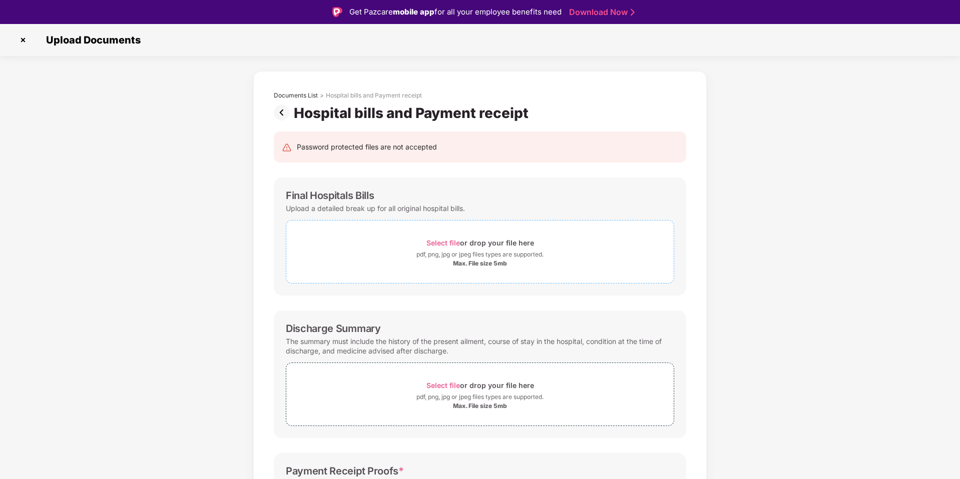
click at [450, 242] on span "Select file" at bounding box center [443, 243] width 34 height 9
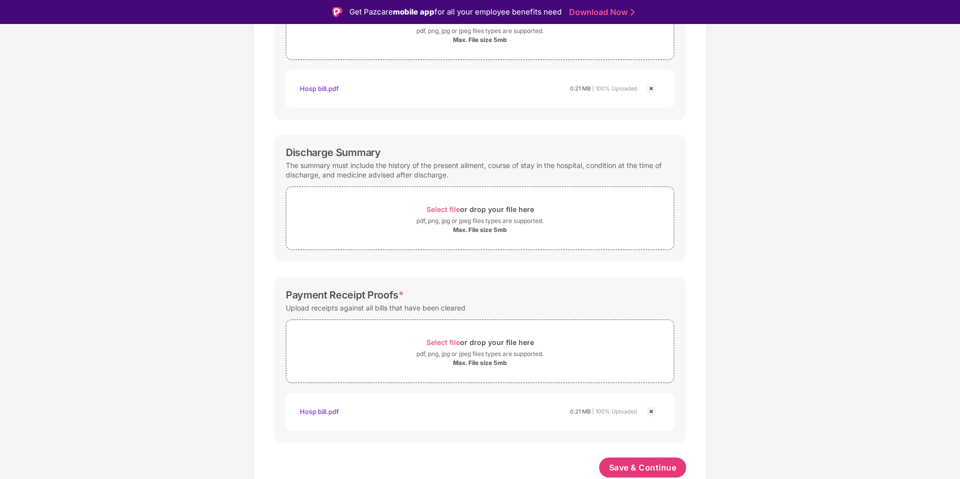
scroll to position [224, 0]
click at [667, 463] on span "Save & Continue" at bounding box center [643, 467] width 68 height 11
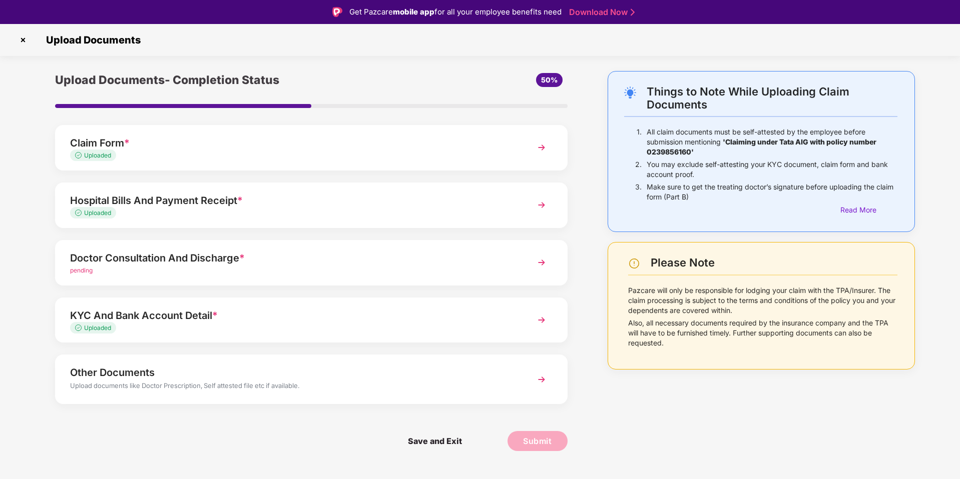
click at [168, 266] on div "pending" at bounding box center [291, 271] width 442 height 10
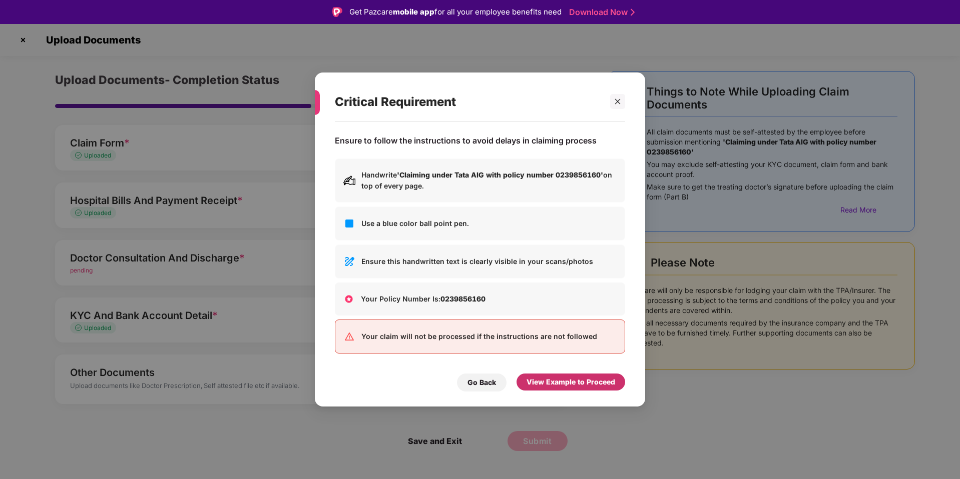
click at [561, 387] on div "View Example to Proceed" at bounding box center [570, 382] width 89 height 11
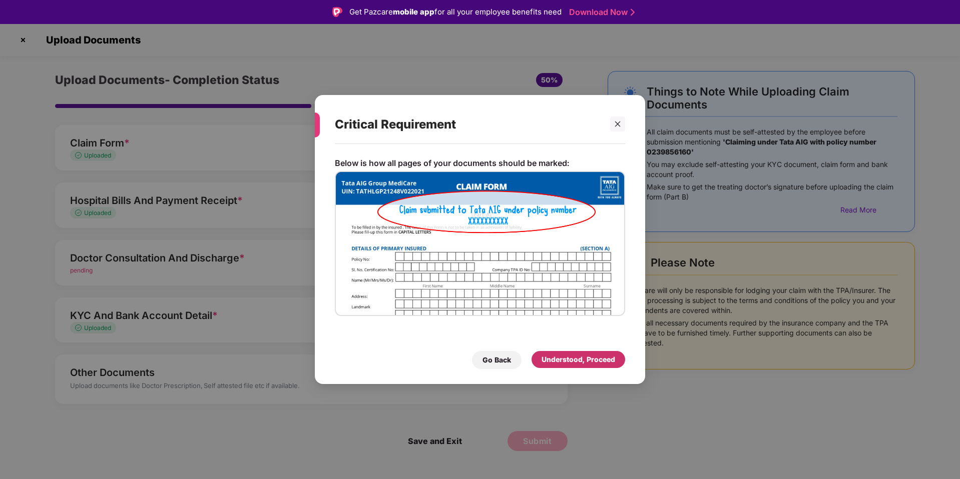
click at [588, 359] on div "Understood, Proceed" at bounding box center [578, 359] width 74 height 11
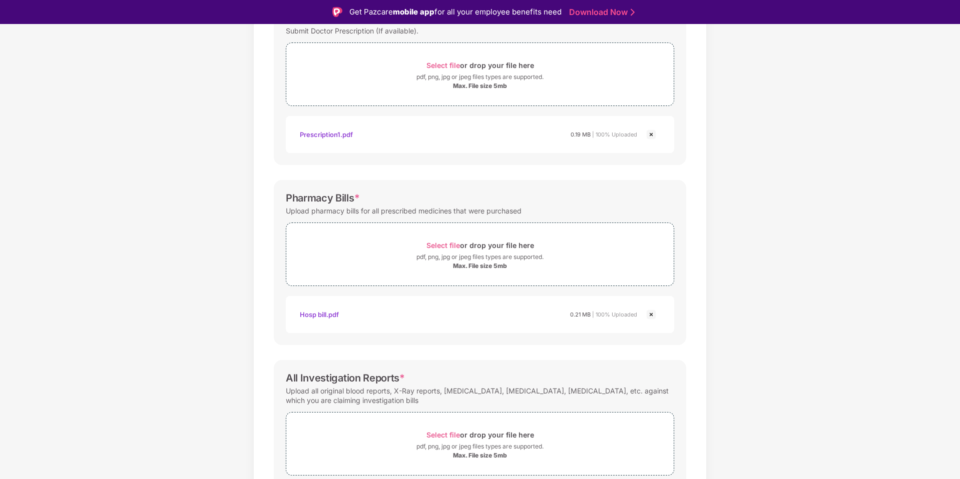
scroll to position [223, 0]
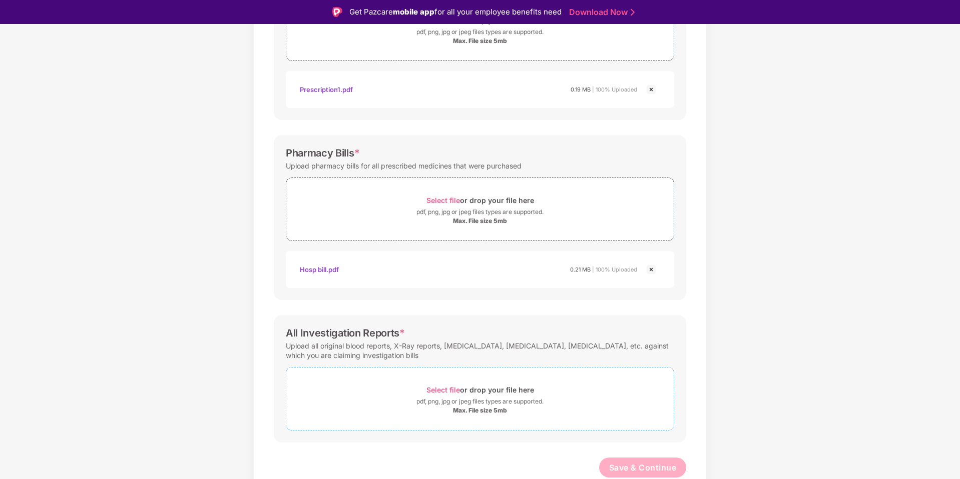
click at [452, 391] on span "Select file" at bounding box center [443, 390] width 34 height 9
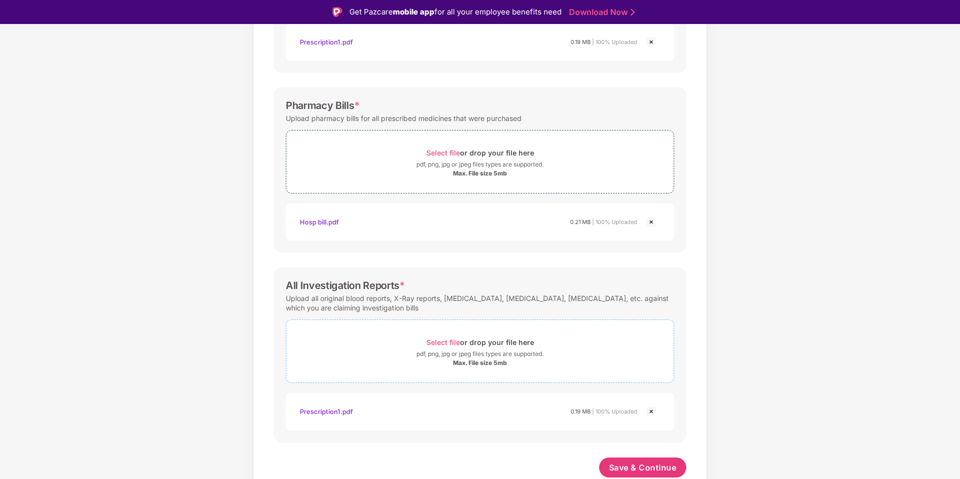
scroll to position [270, 0]
click at [672, 469] on span "Save & Continue" at bounding box center [643, 467] width 68 height 11
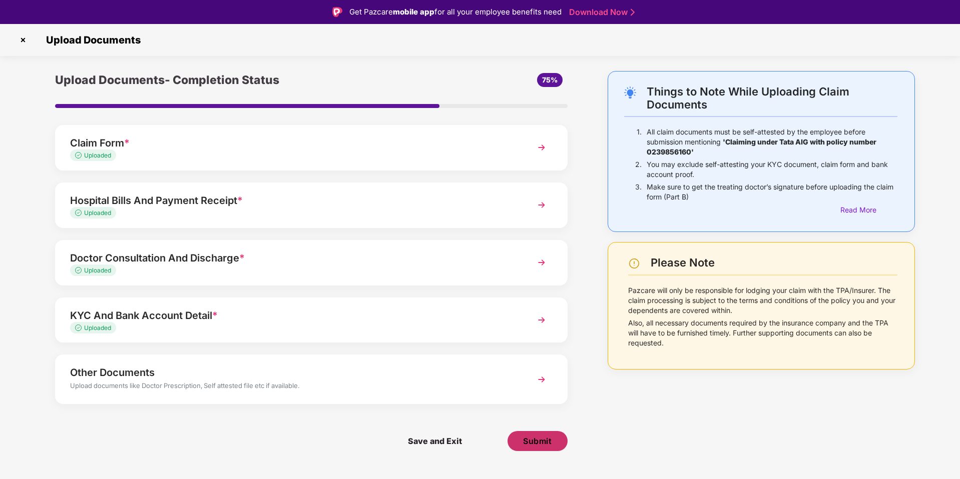
click at [531, 447] on button "Submit" at bounding box center [537, 441] width 60 height 20
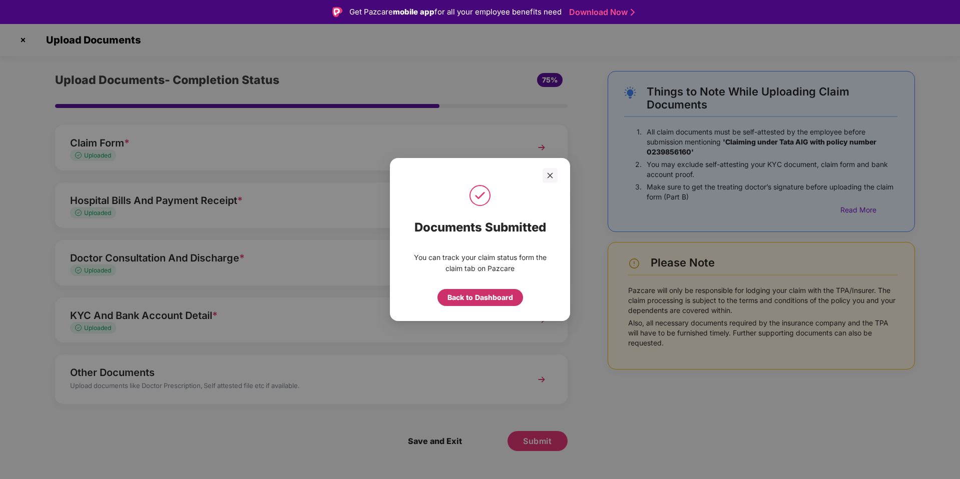
click at [491, 296] on div "Back to Dashboard" at bounding box center [480, 297] width 66 height 11
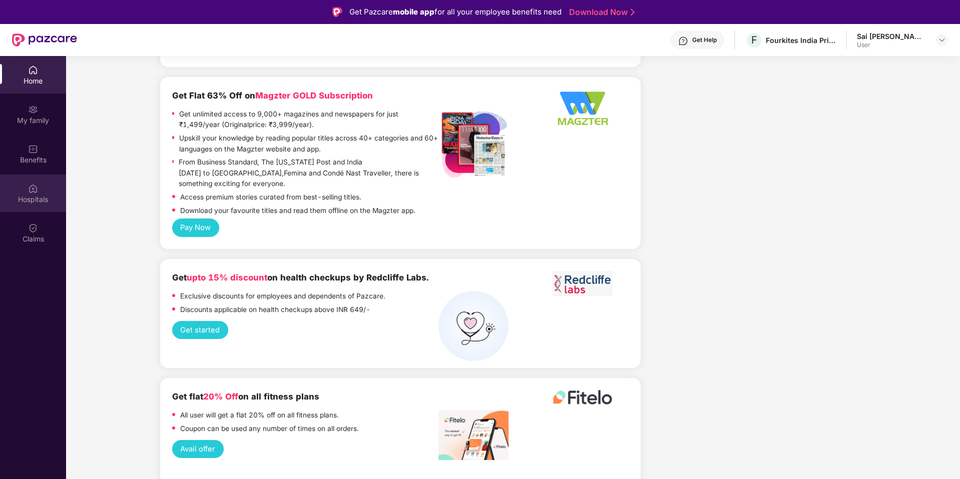
scroll to position [912, 0]
click at [38, 231] on div "Claims" at bounding box center [33, 233] width 66 height 38
